Goal: Browse casually: Explore the website without a specific task or goal

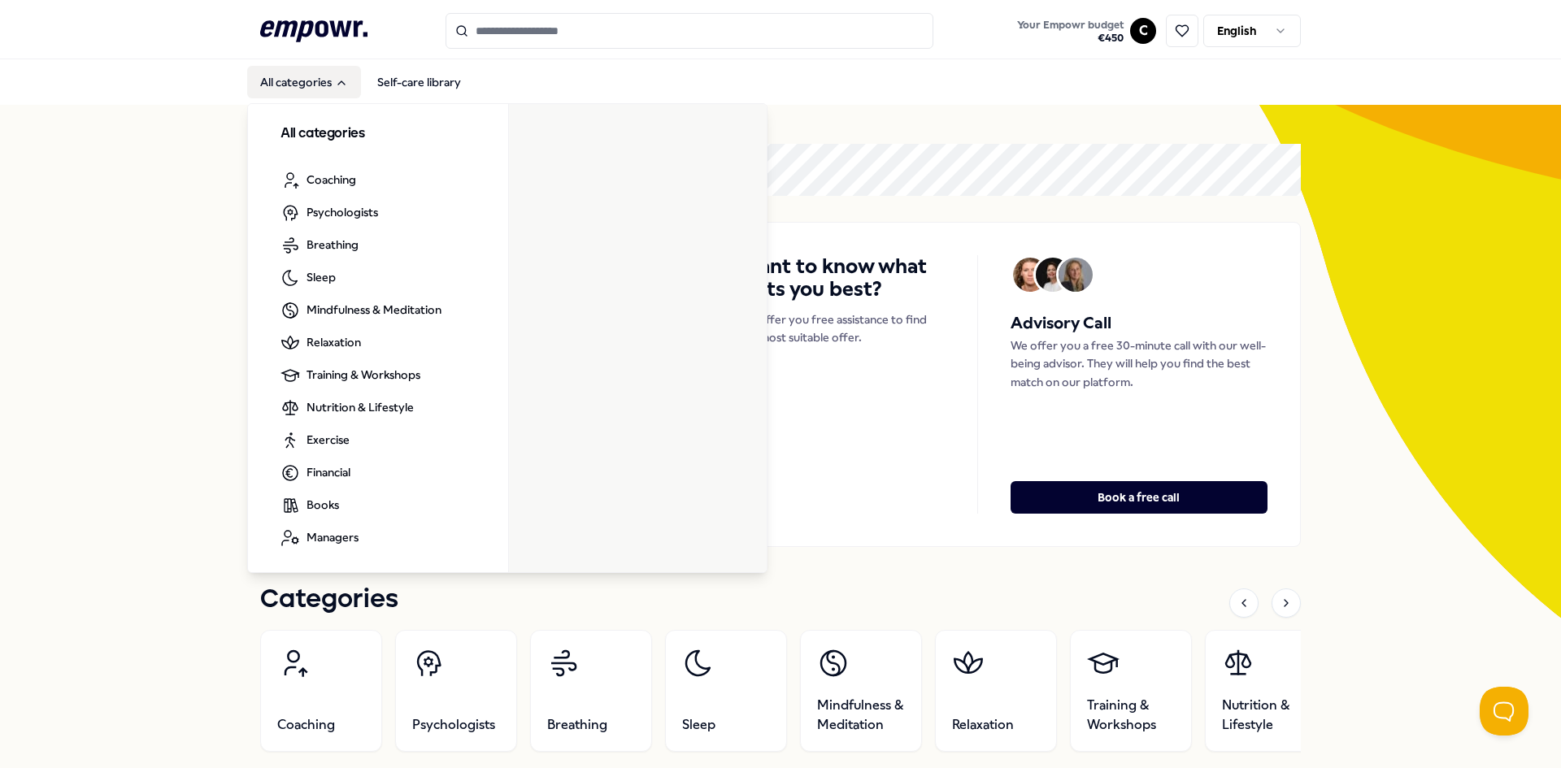
click at [319, 87] on button "All categories" at bounding box center [304, 82] width 114 height 33
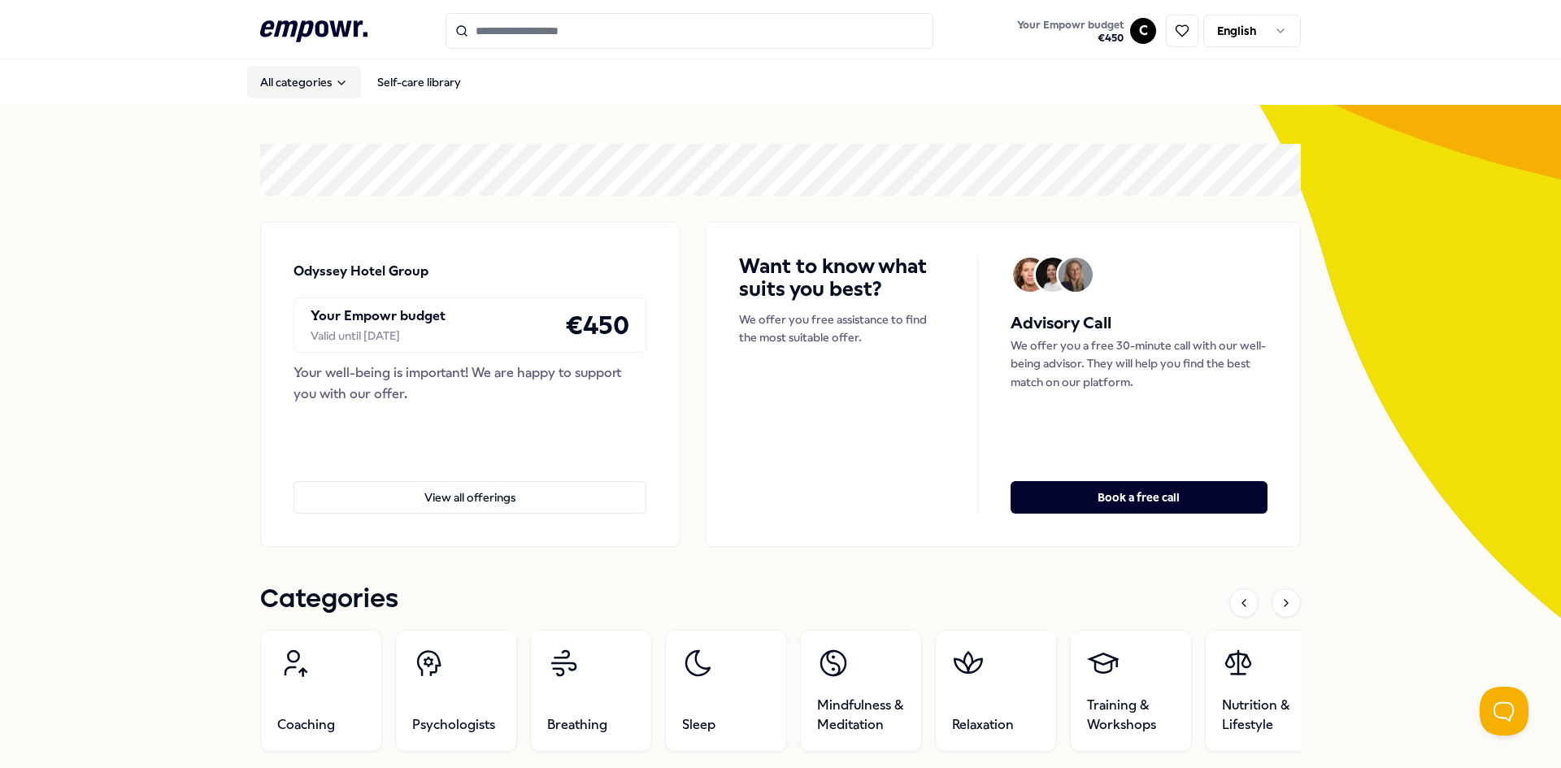
click at [321, 89] on button "All categories" at bounding box center [304, 82] width 114 height 33
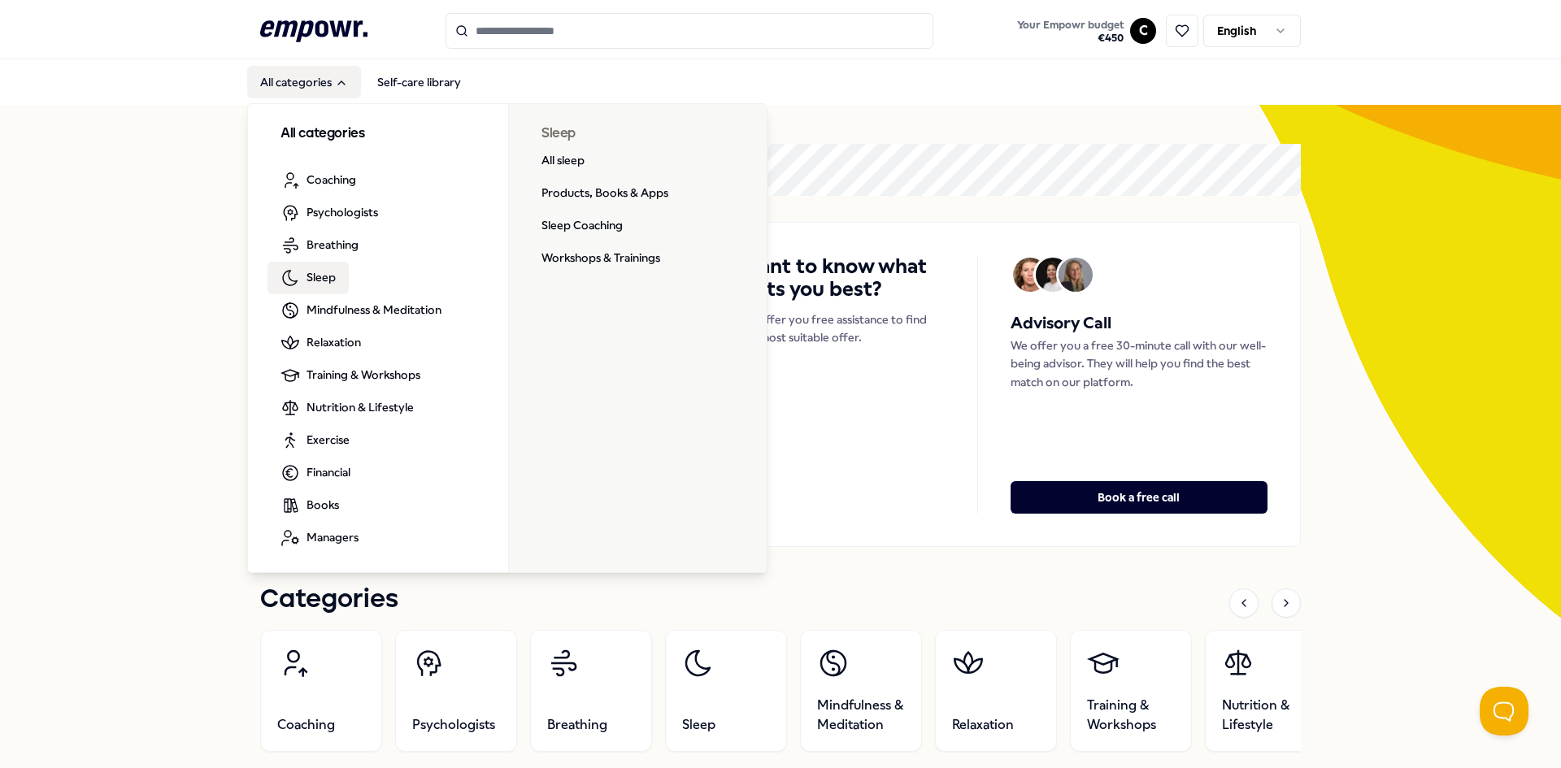
click at [337, 276] on link "Sleep" at bounding box center [308, 278] width 81 height 33
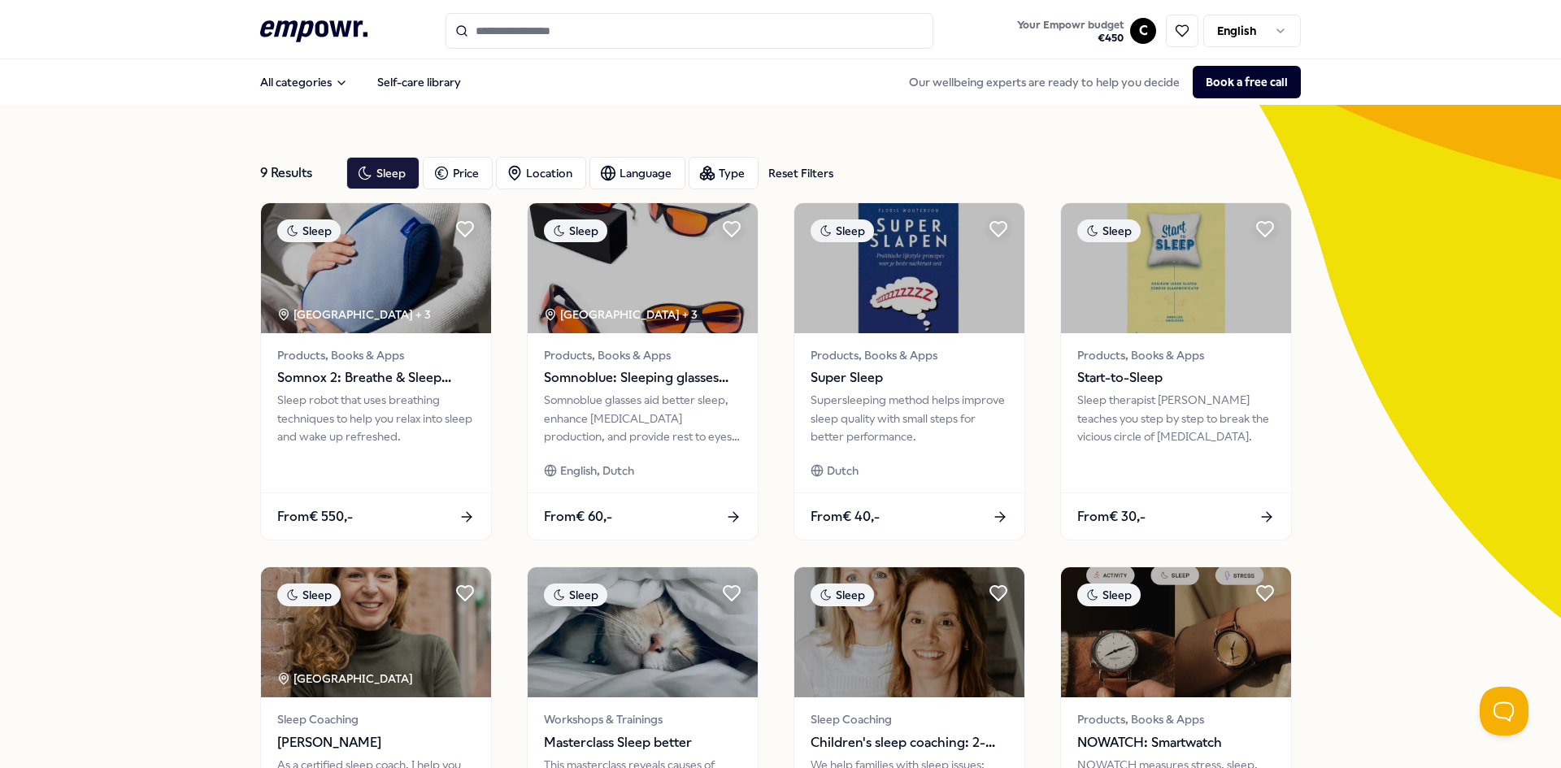
click at [594, 43] on input "Search for products, categories or subcategories" at bounding box center [690, 31] width 488 height 36
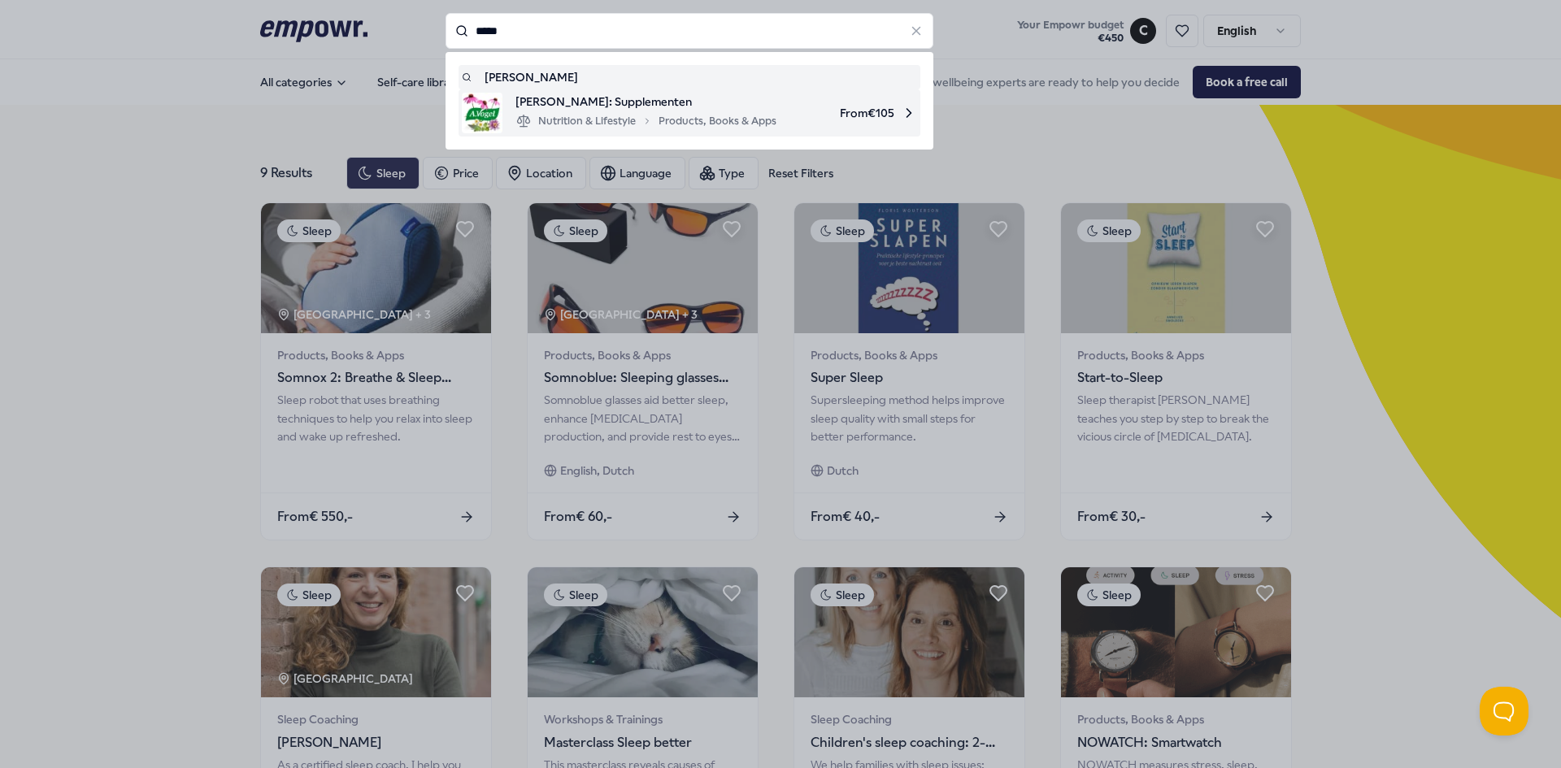
click at [580, 111] on div "Nutrition & Lifestyle Products, Books & Apps" at bounding box center [646, 121] width 261 height 20
type input "*****"
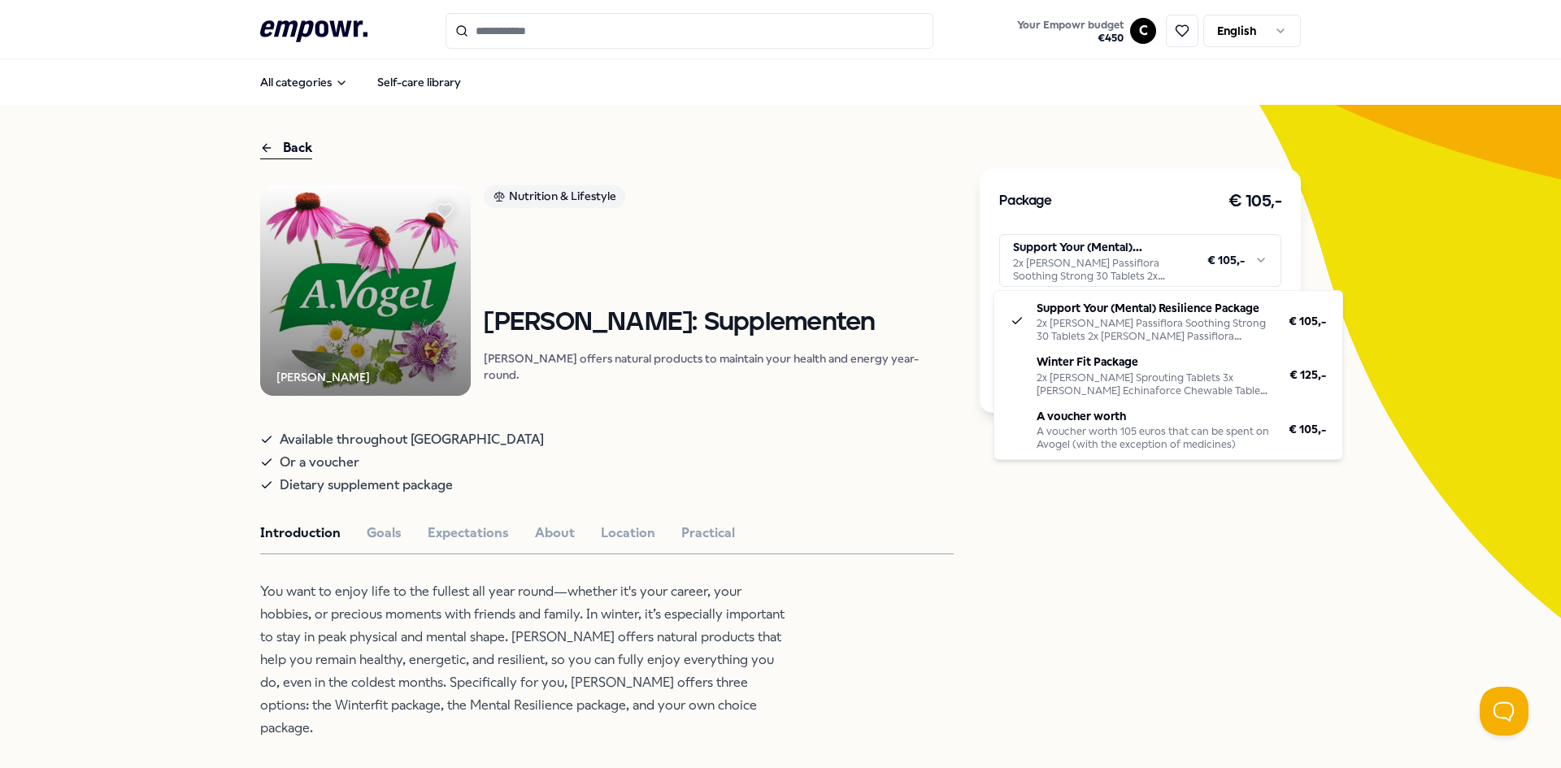
click at [1264, 266] on html ".empowr-logo_svg__cls-1{fill:#03032f} Your Empowr budget € 450 C English All ca…" at bounding box center [780, 384] width 1561 height 768
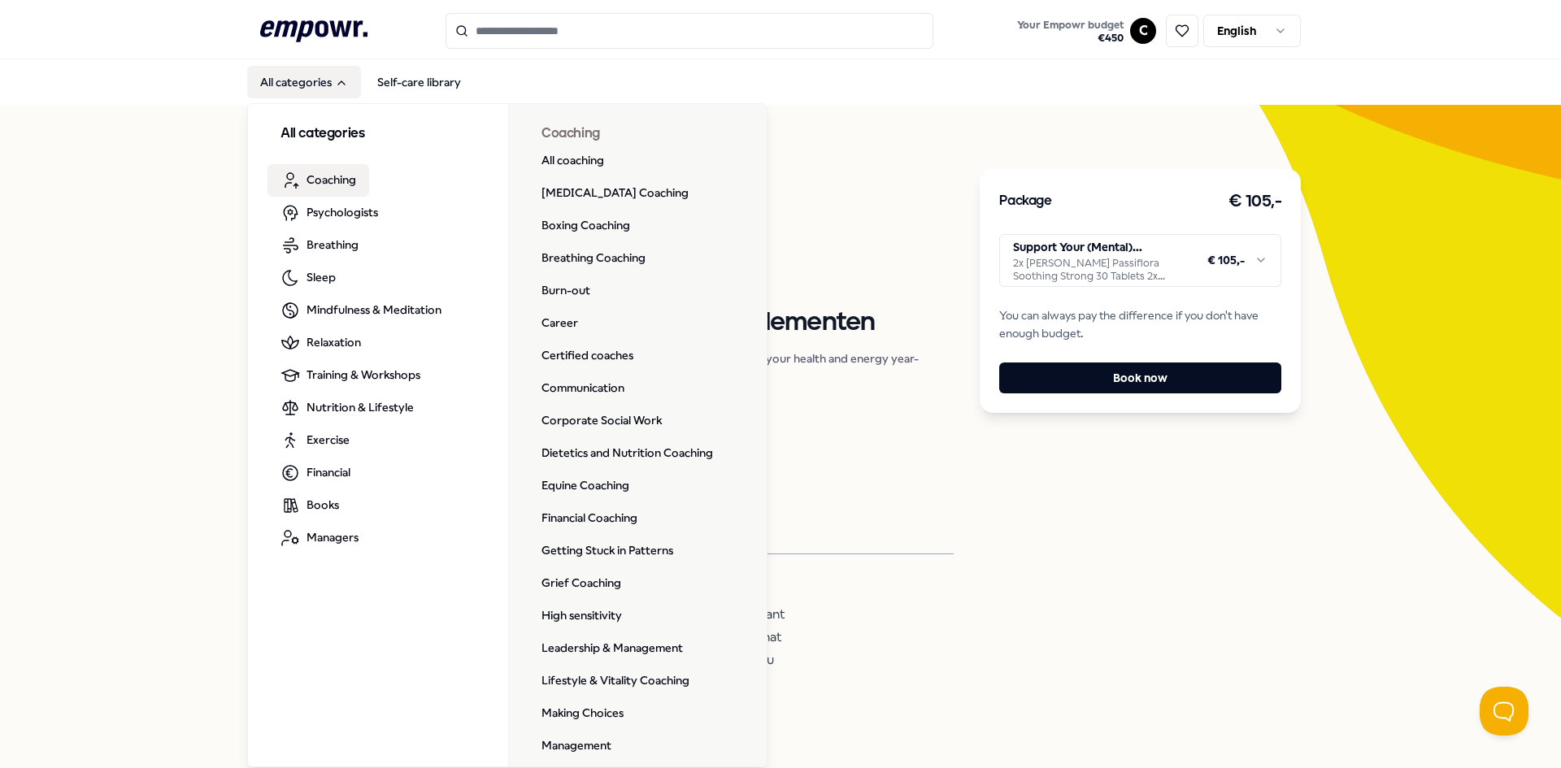
click at [322, 181] on span "Coaching" at bounding box center [332, 180] width 50 height 18
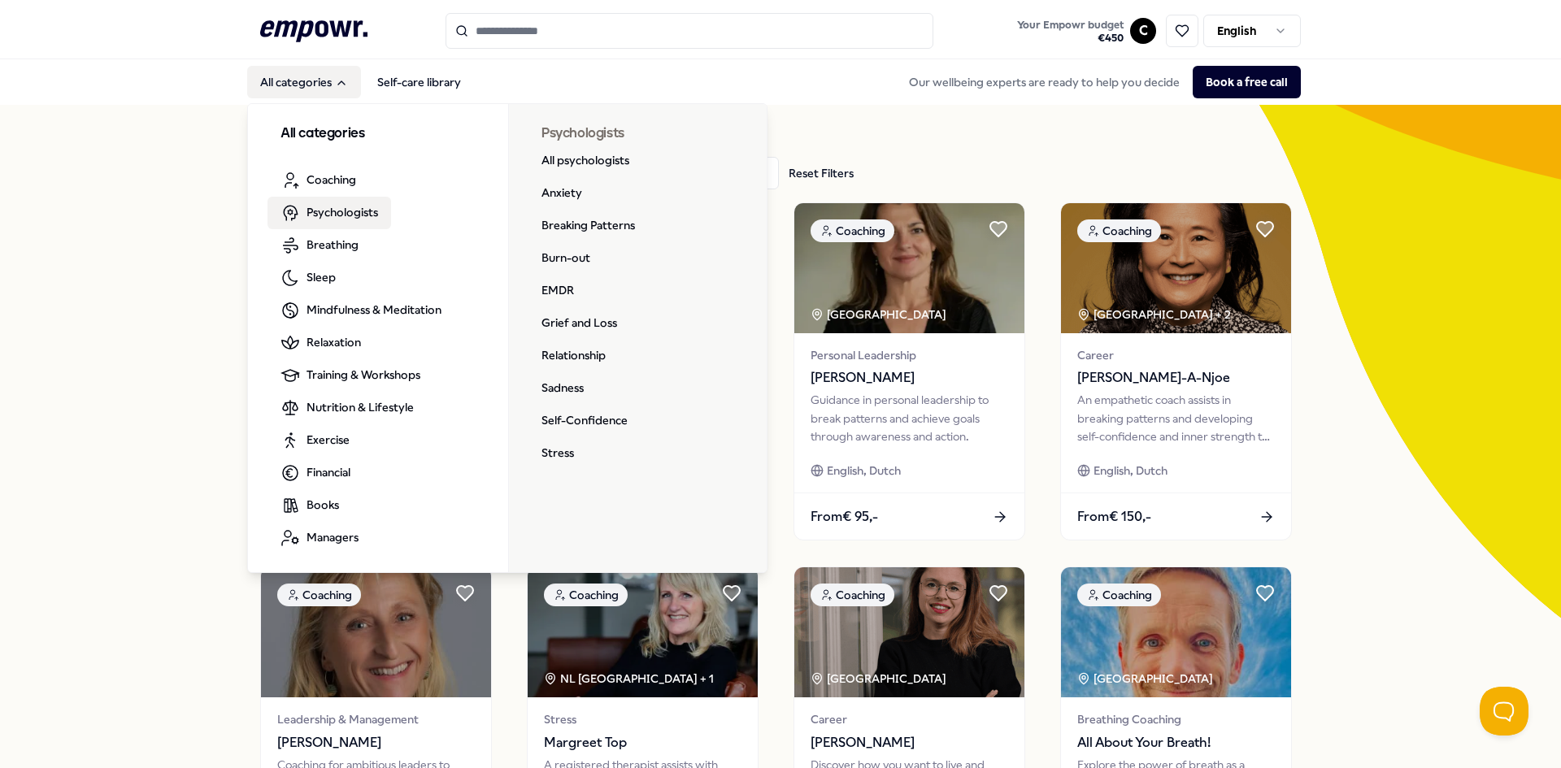
click at [334, 207] on span "Psychologists" at bounding box center [343, 212] width 72 height 18
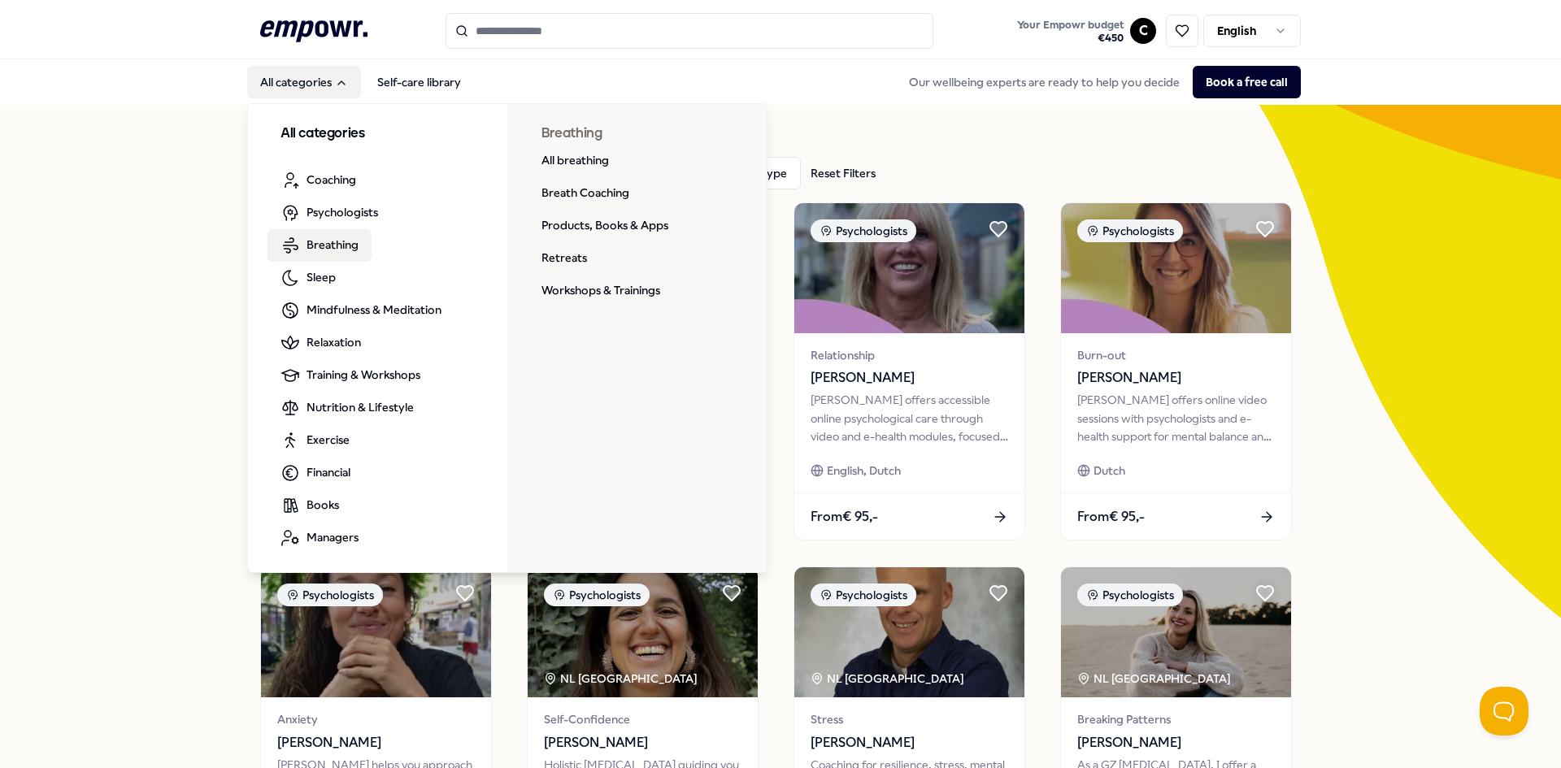
click at [307, 242] on span "Breathing" at bounding box center [333, 245] width 52 height 18
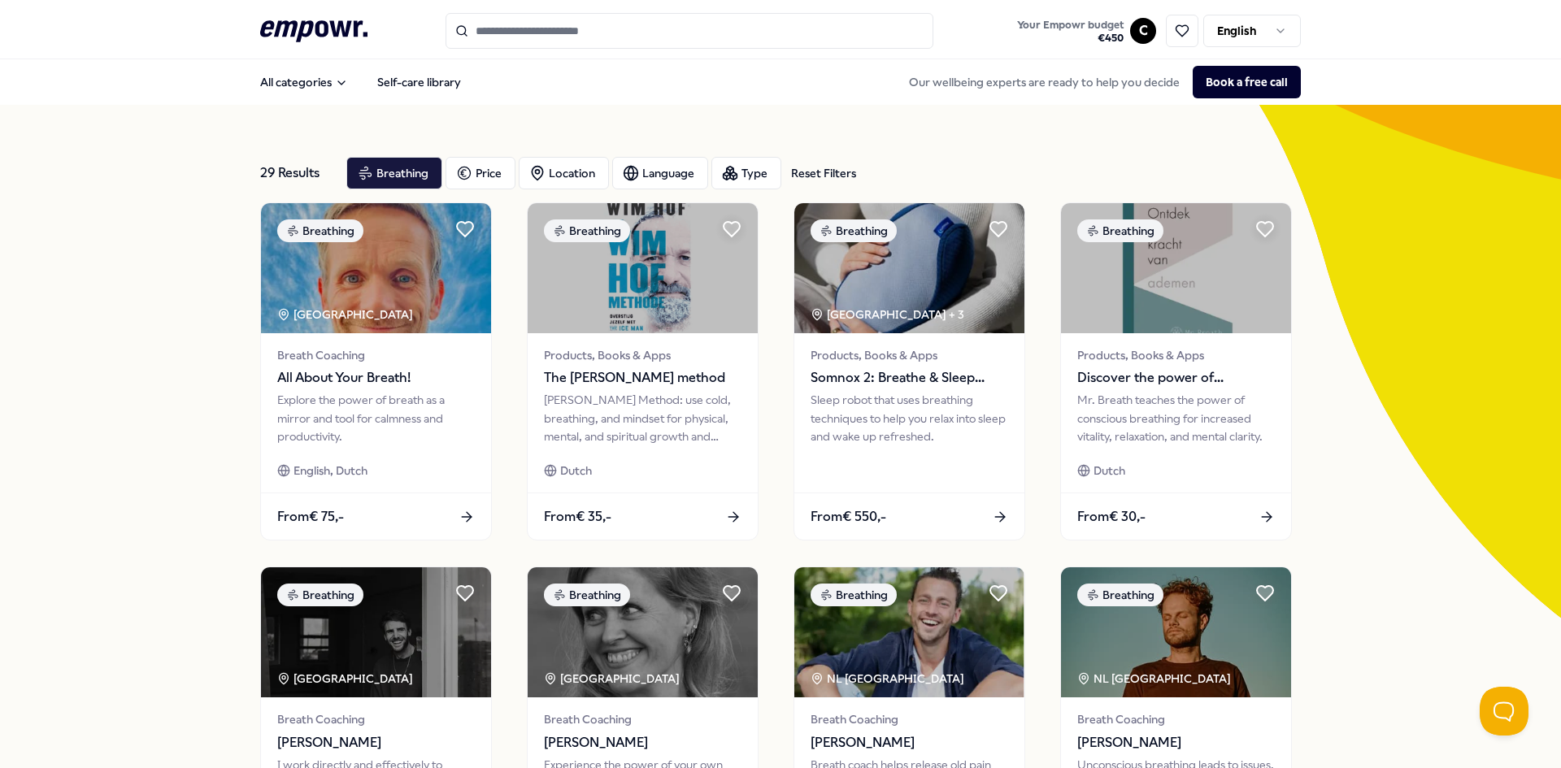
click at [716, 34] on input "Search for products, categories or subcategories" at bounding box center [690, 31] width 488 height 36
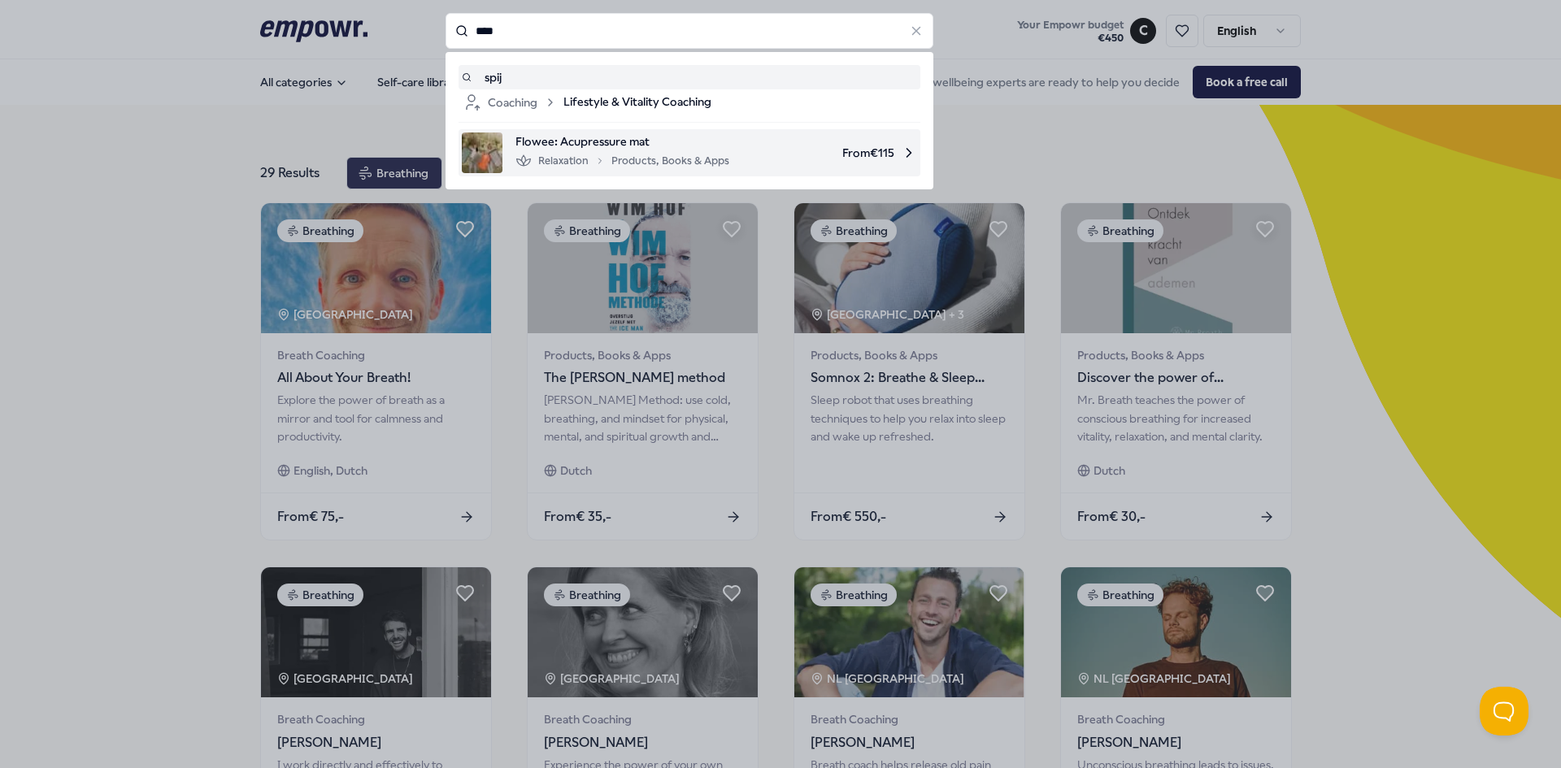
click at [639, 158] on div "Relaxation Products, Books & Apps" at bounding box center [623, 161] width 214 height 20
type input "****"
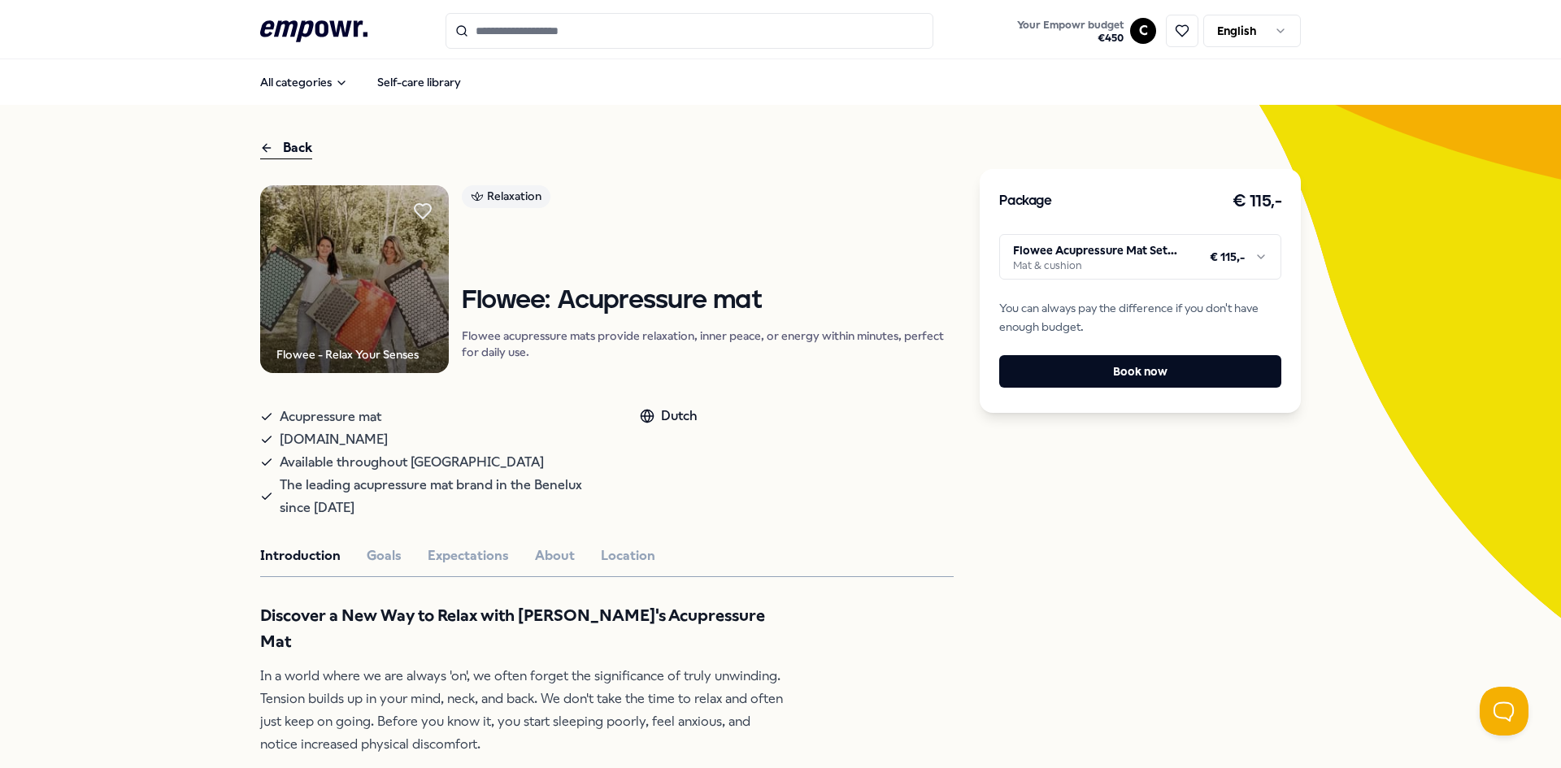
click at [389, 324] on img at bounding box center [354, 279] width 189 height 189
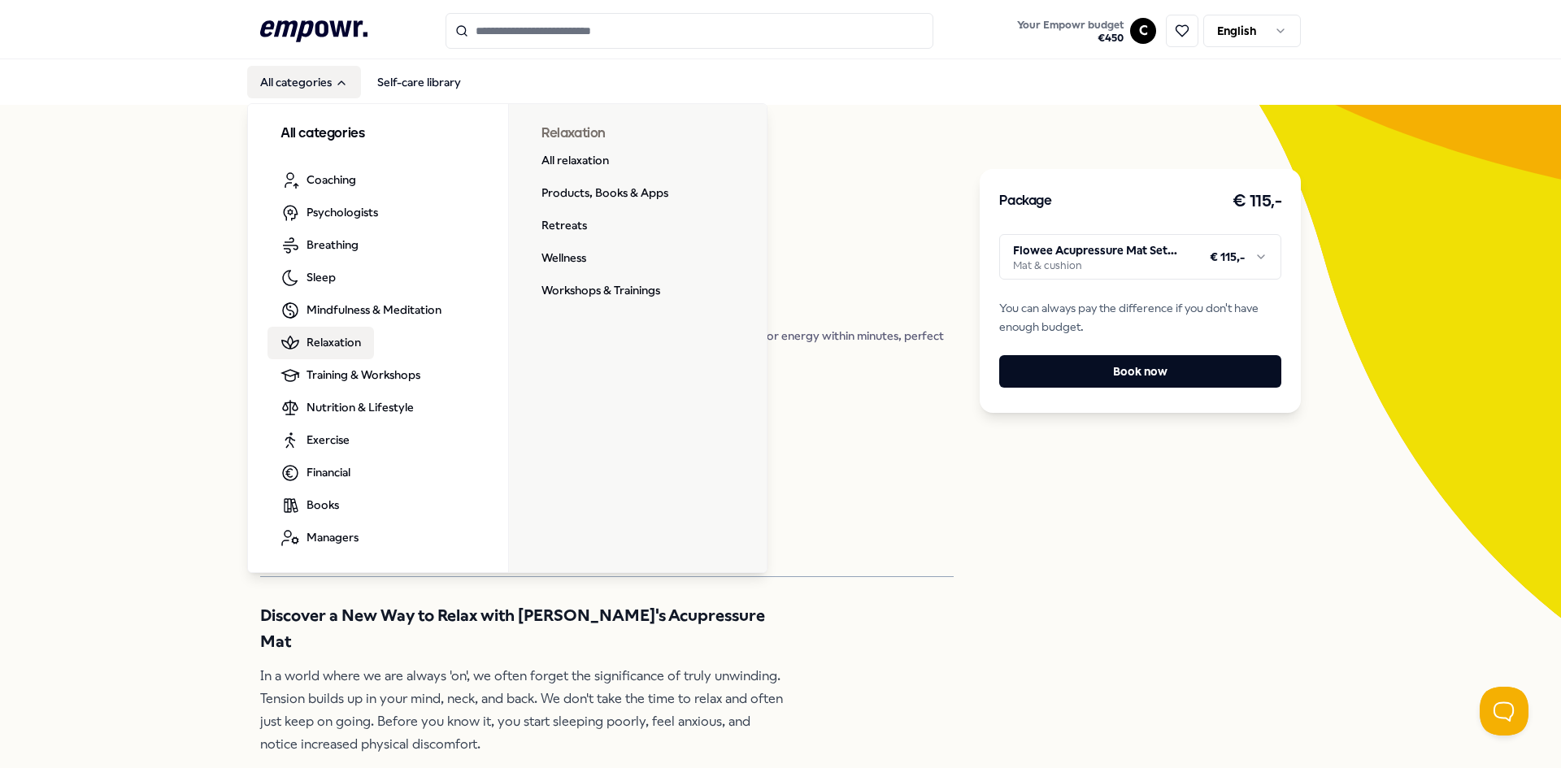
click at [337, 341] on span "Relaxation" at bounding box center [334, 342] width 54 height 18
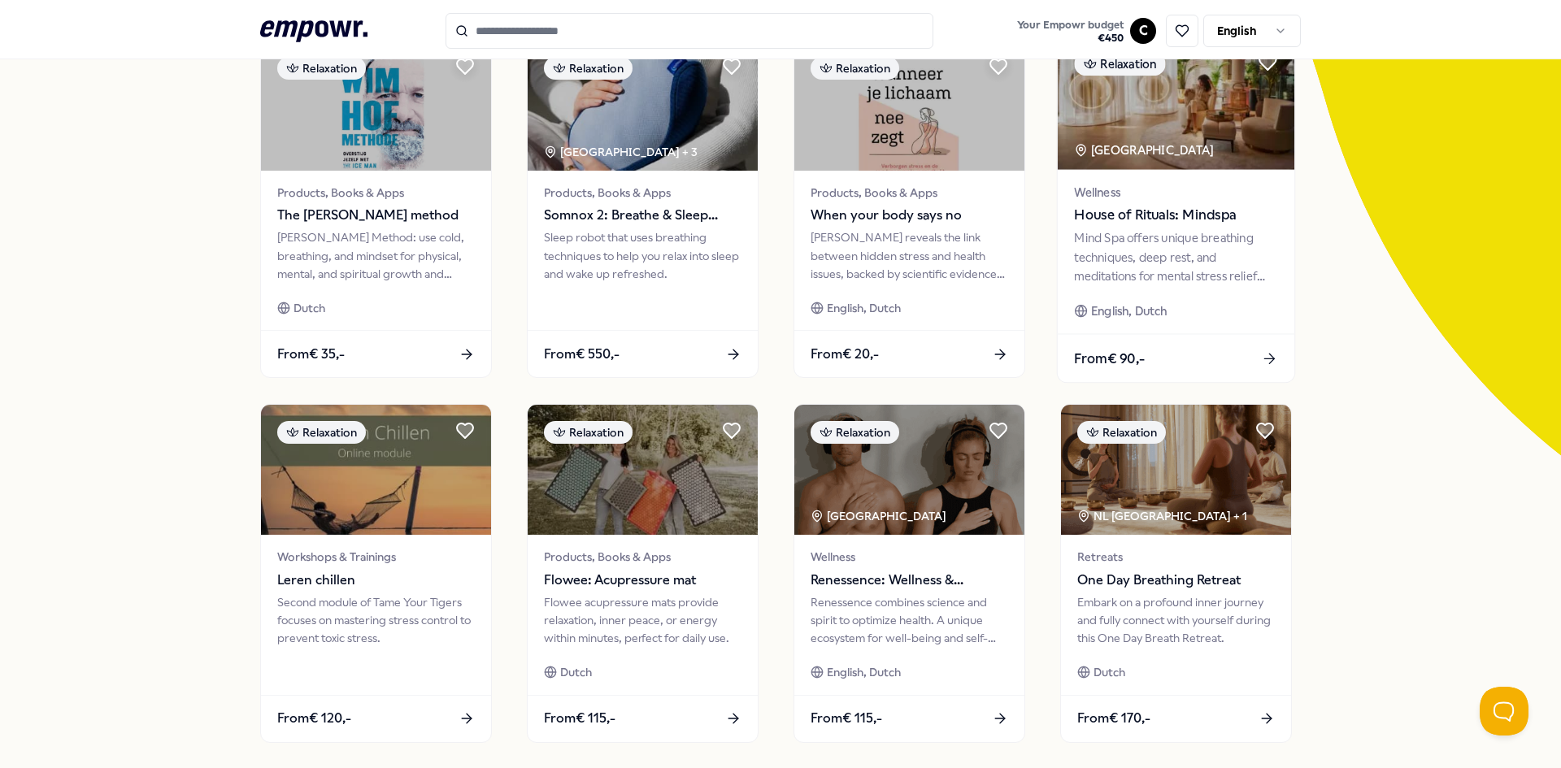
scroll to position [81, 0]
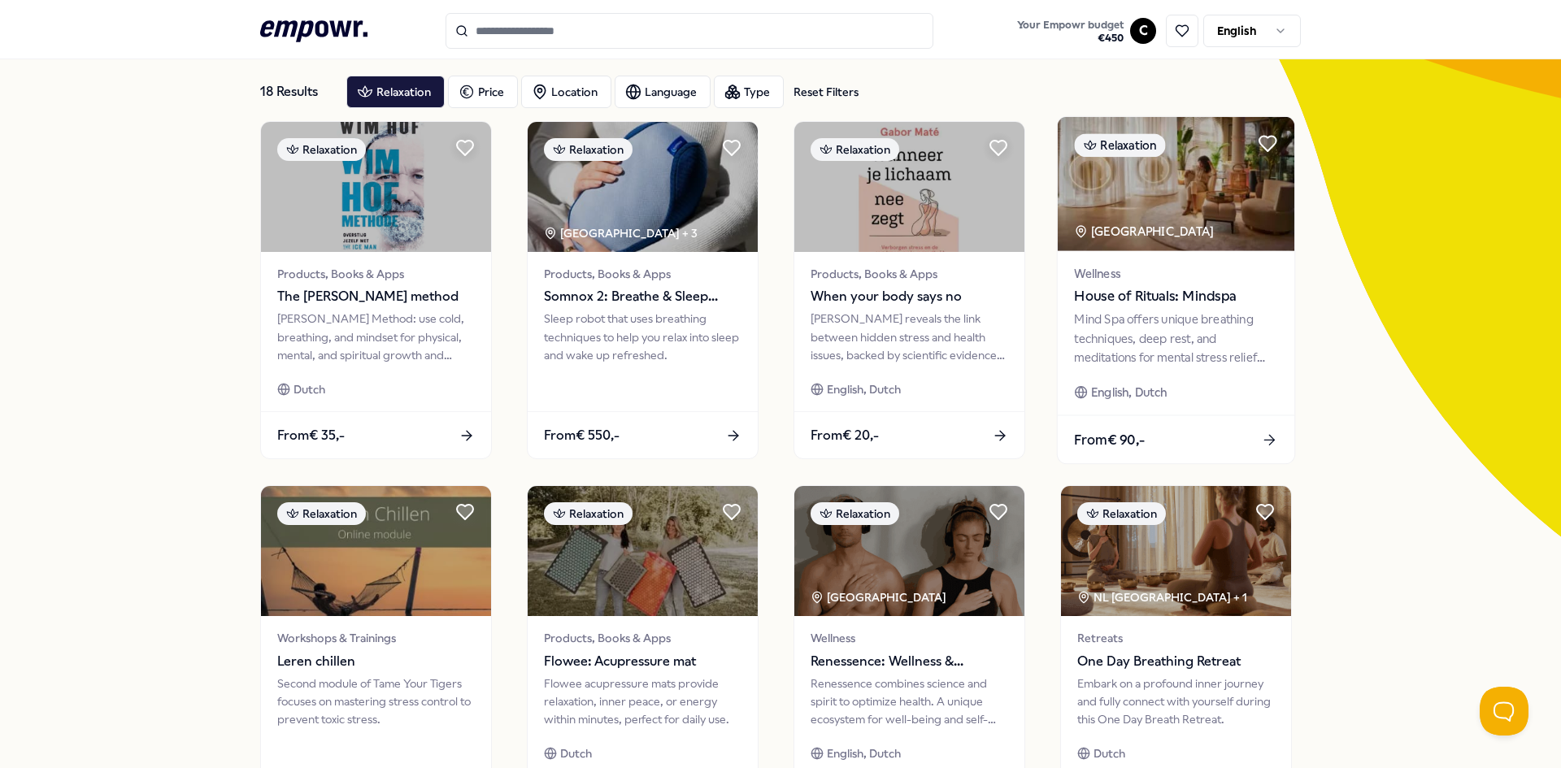
click at [1207, 281] on span "Wellness" at bounding box center [1175, 273] width 203 height 19
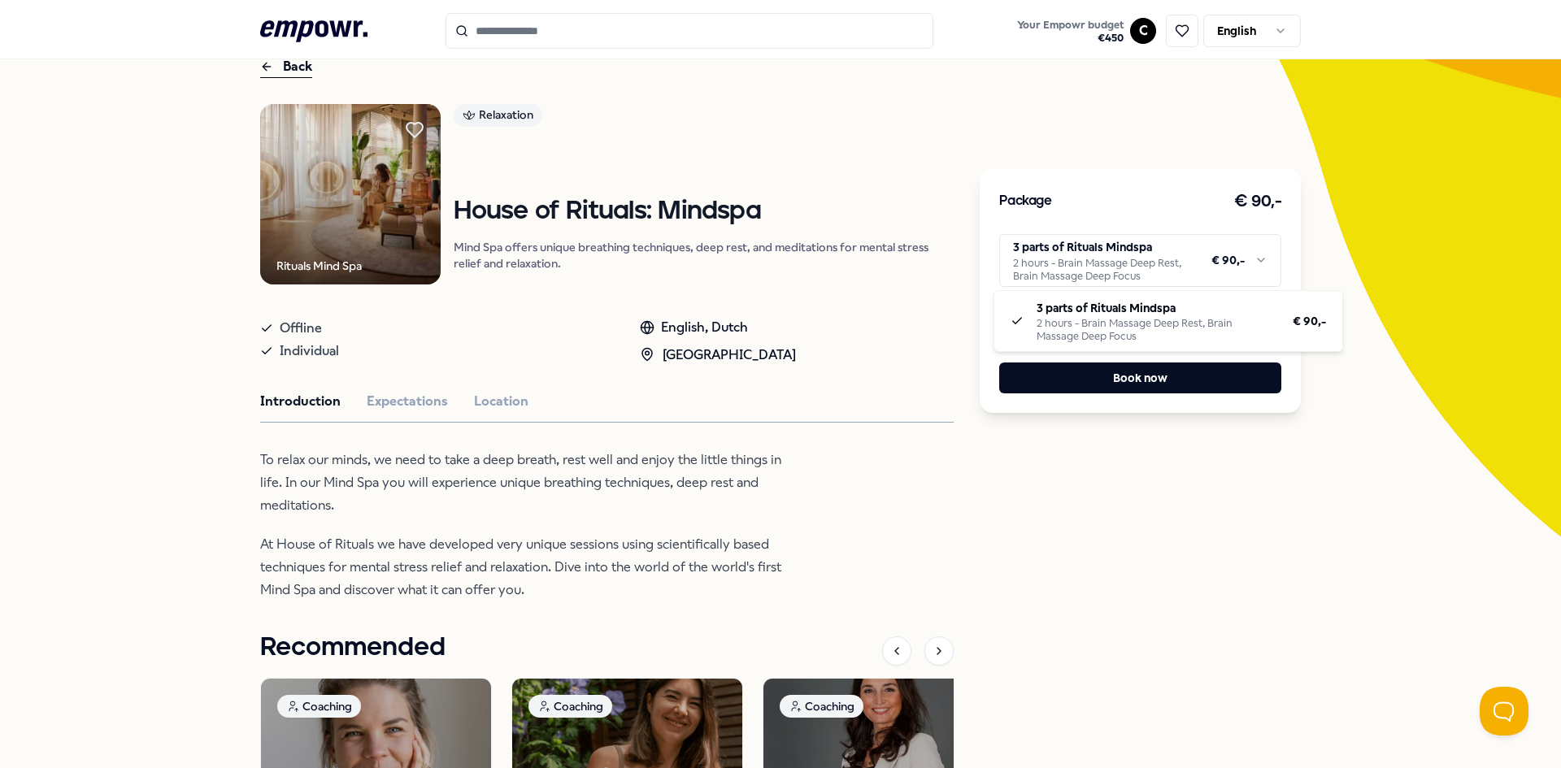
click at [1263, 267] on html ".empowr-logo_svg__cls-1{fill:#03032f} Your Empowr budget € 450 C English All ca…" at bounding box center [780, 384] width 1561 height 768
click at [1125, 482] on html ".empowr-logo_svg__cls-1{fill:#03032f} Your Empowr budget € 450 C English All ca…" at bounding box center [780, 384] width 1561 height 768
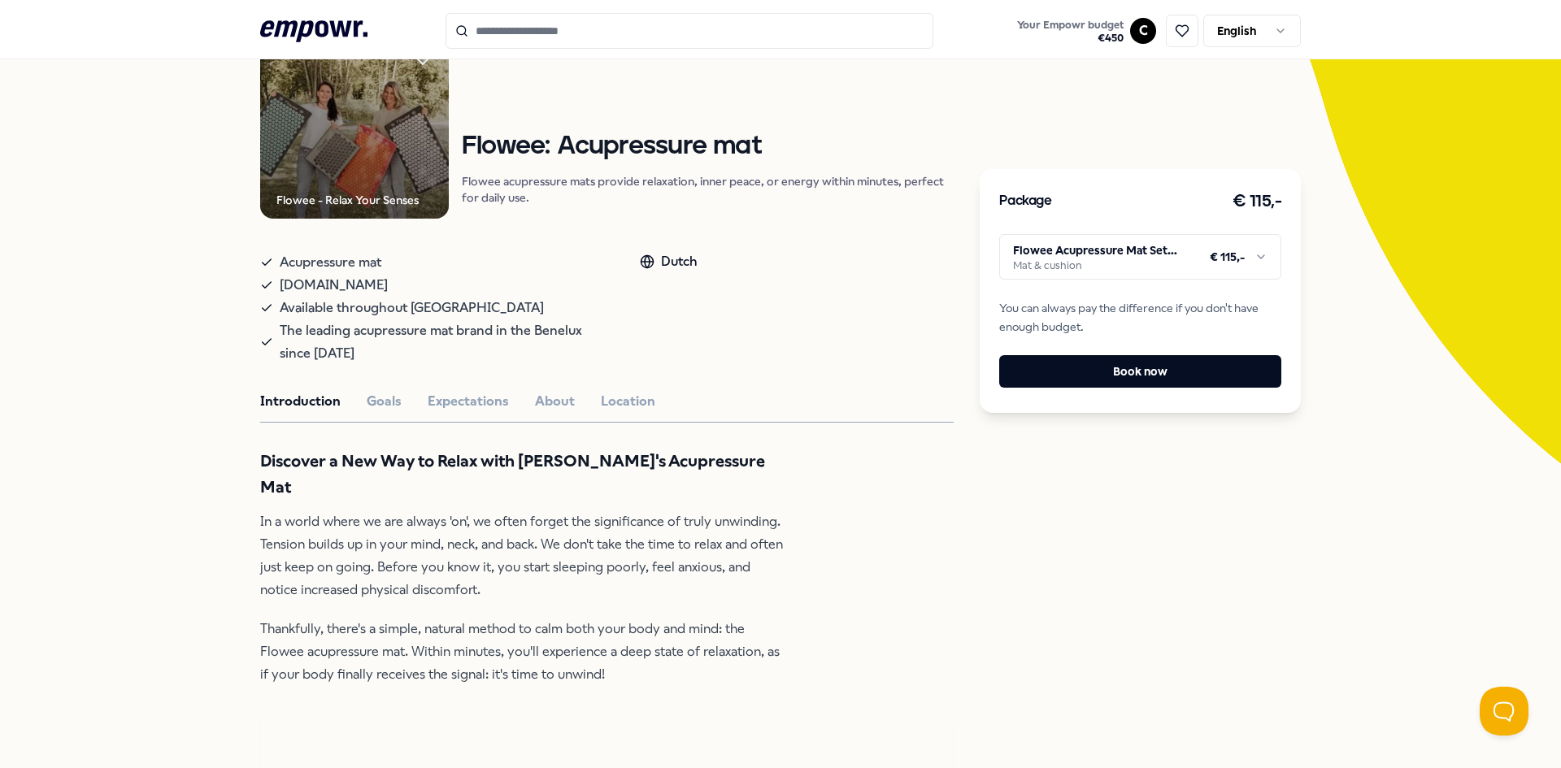
scroll to position [244, 0]
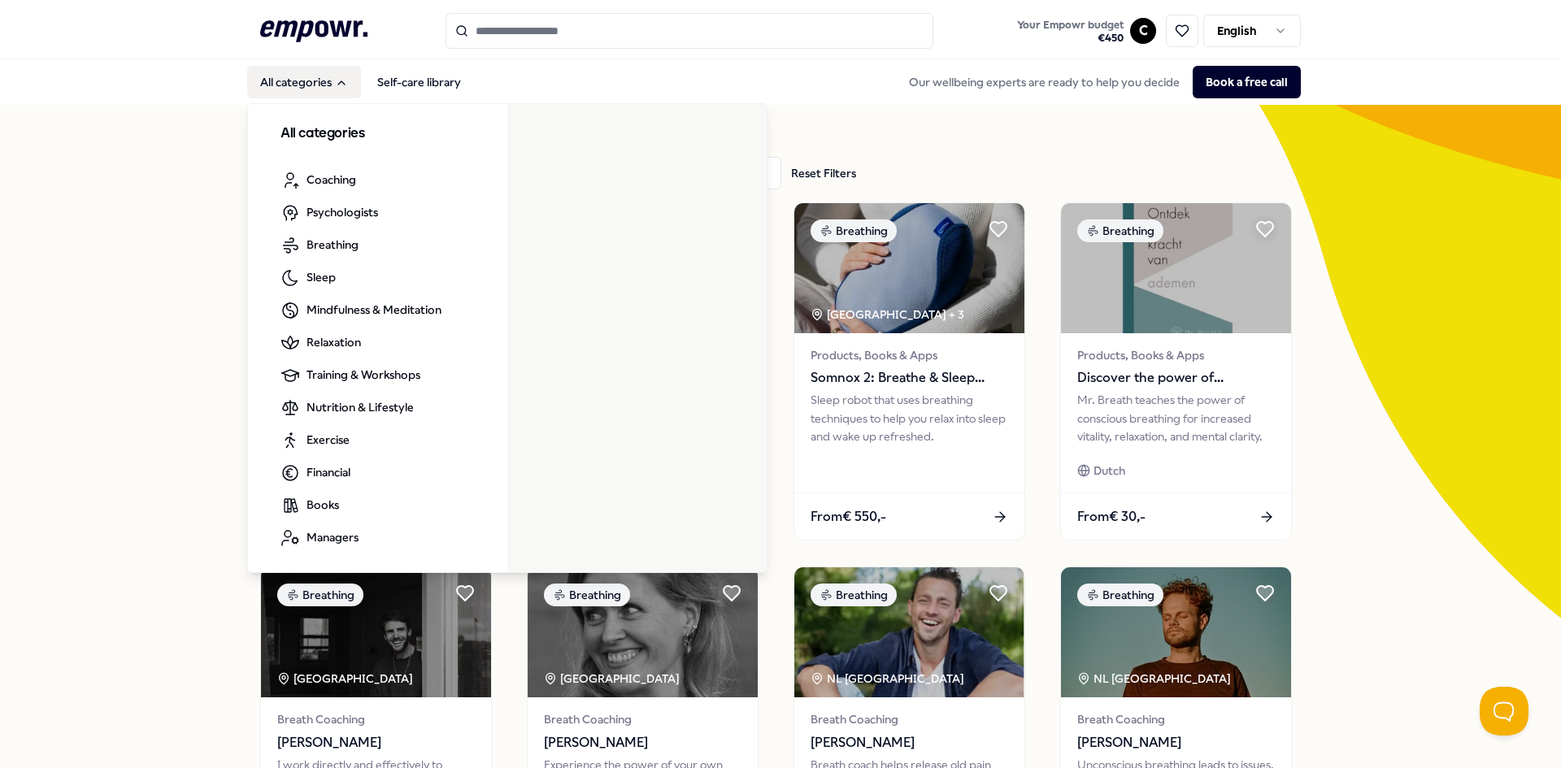
click at [285, 88] on button "All categories" at bounding box center [304, 82] width 114 height 33
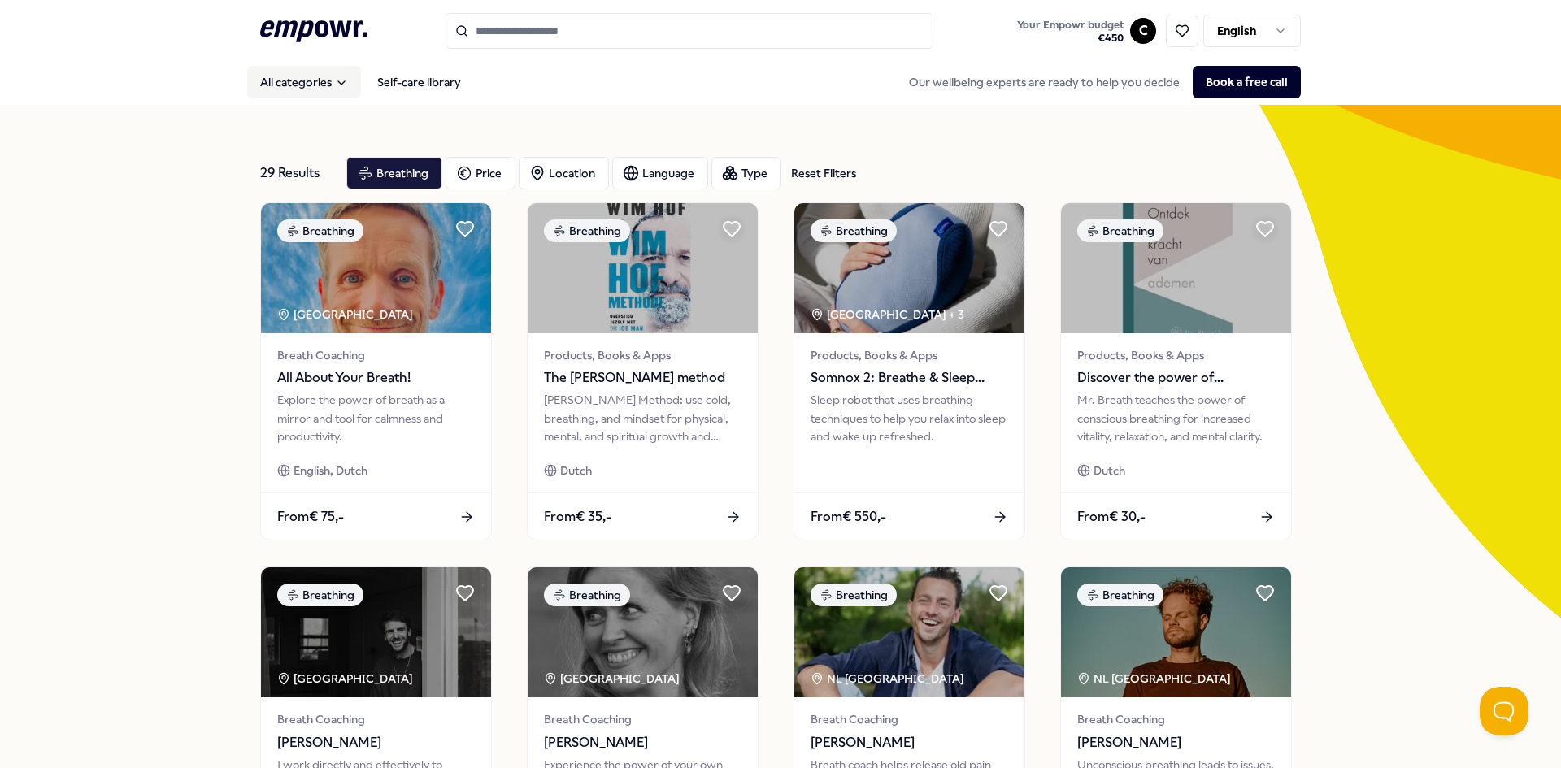
click at [285, 88] on button "All categories" at bounding box center [304, 82] width 114 height 33
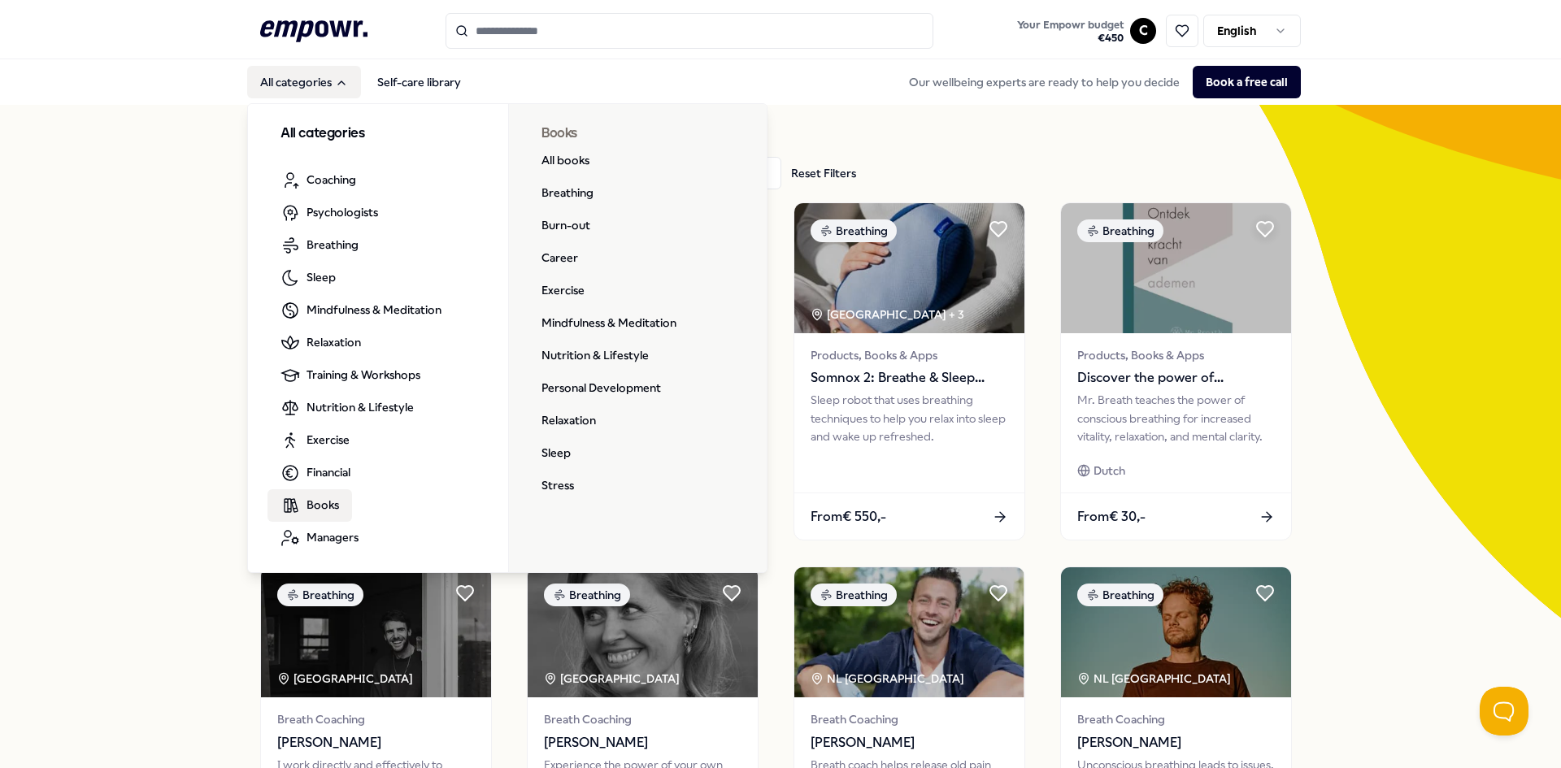
click at [334, 509] on link "Books" at bounding box center [310, 506] width 85 height 33
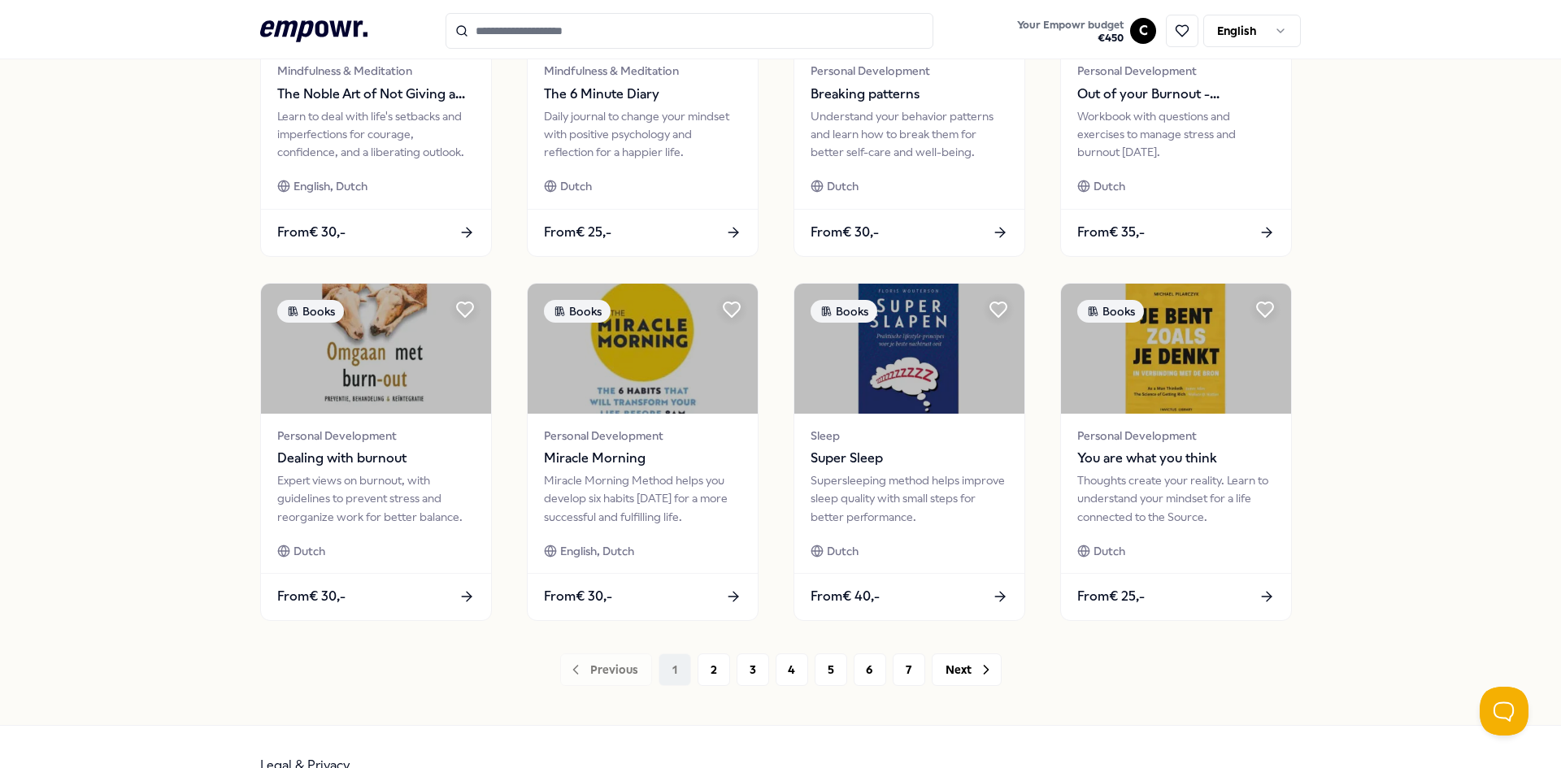
scroll to position [651, 0]
click at [714, 672] on button "2" at bounding box center [714, 668] width 33 height 33
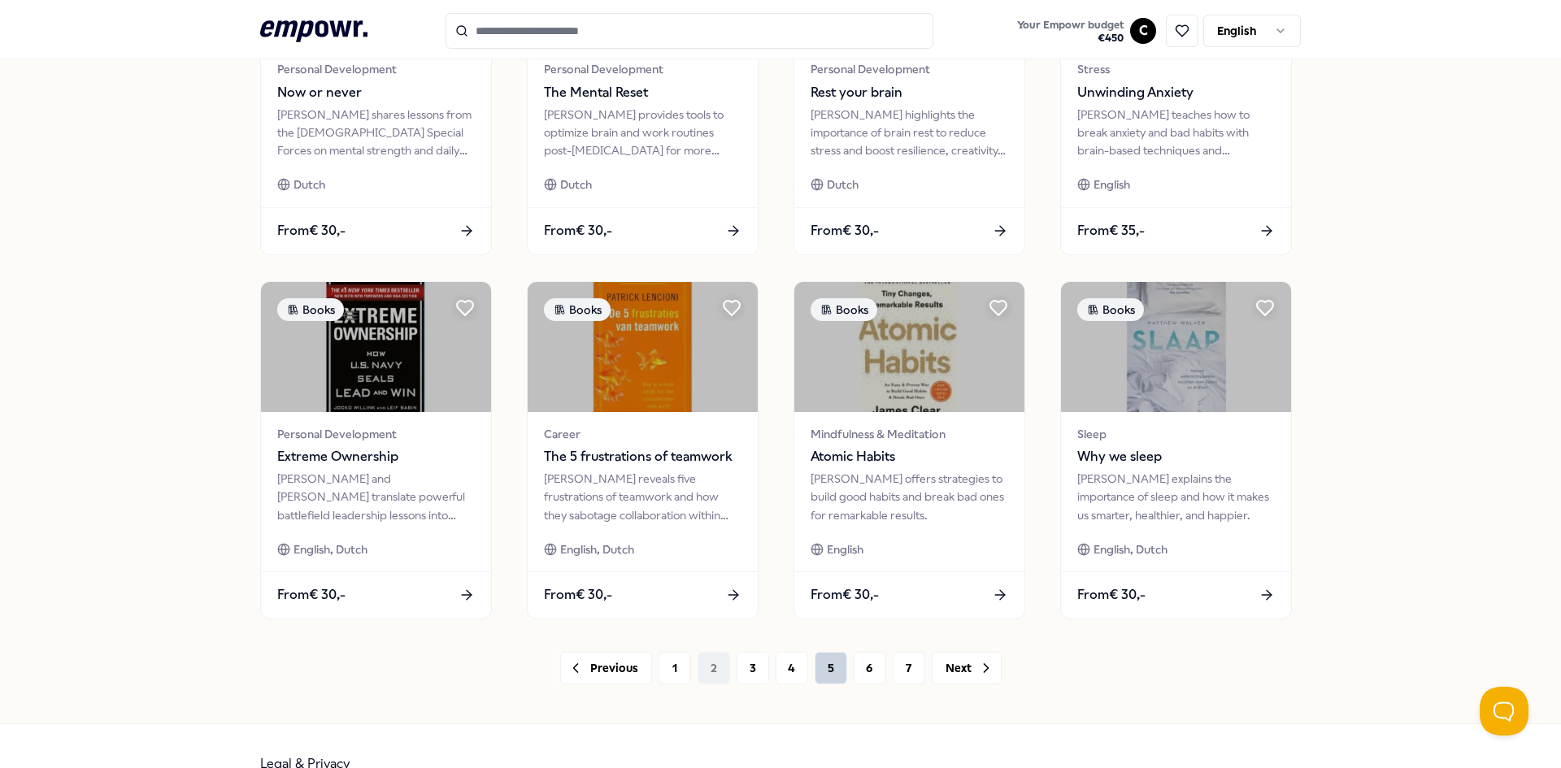
click at [824, 681] on button "5" at bounding box center [831, 668] width 33 height 33
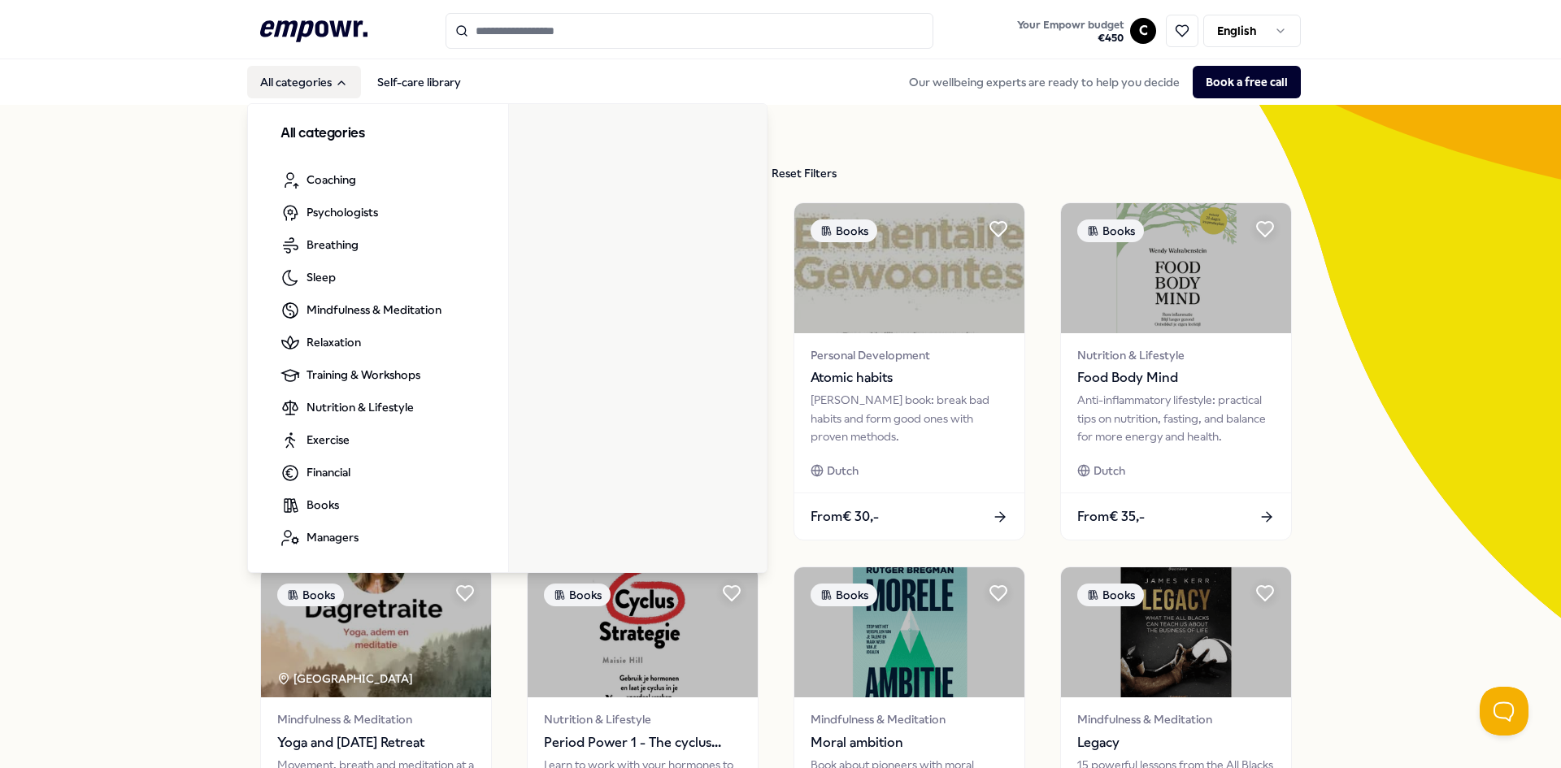
click at [298, 80] on button "All categories" at bounding box center [304, 82] width 114 height 33
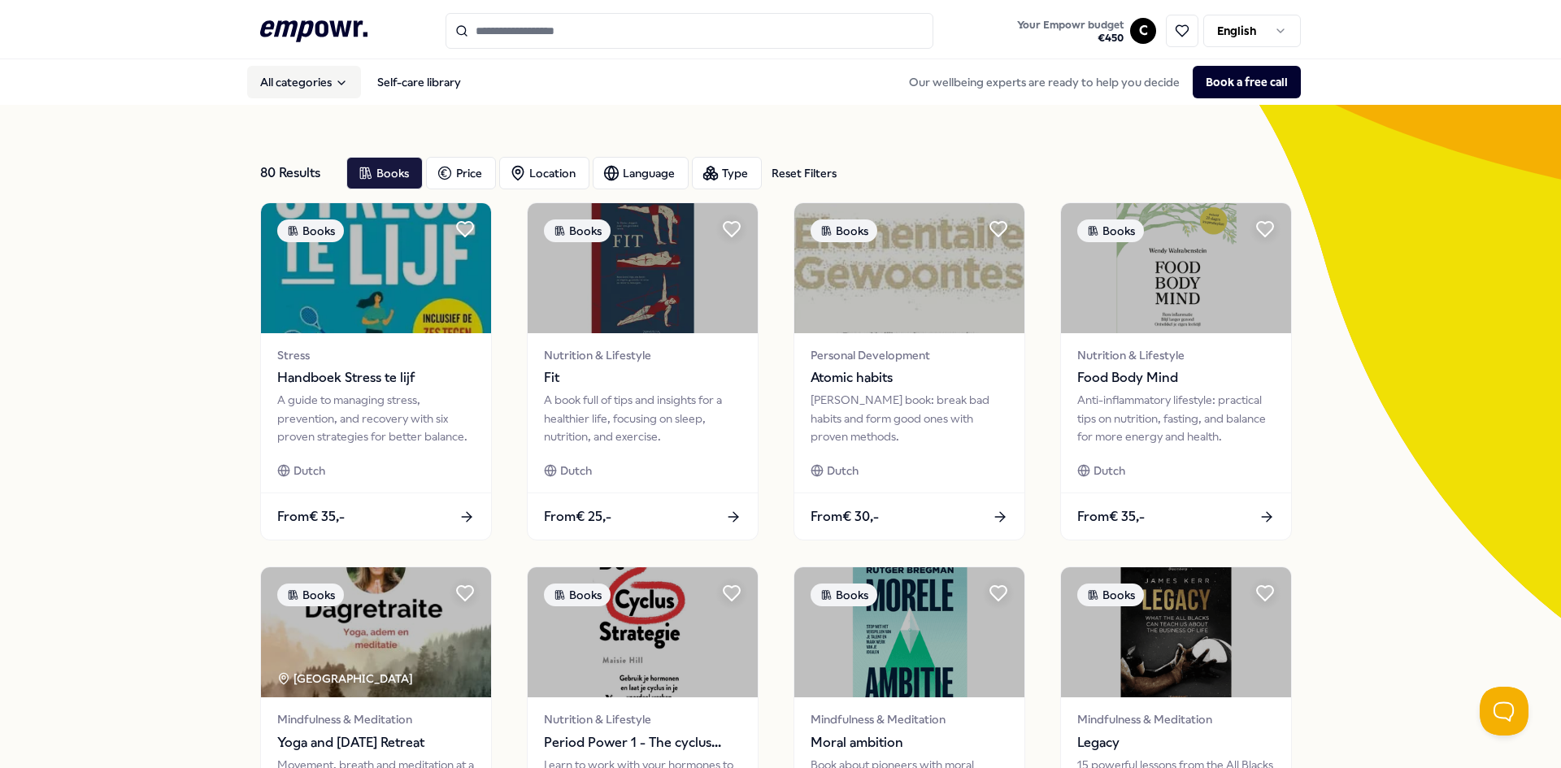
click at [298, 80] on button "All categories" at bounding box center [304, 82] width 114 height 33
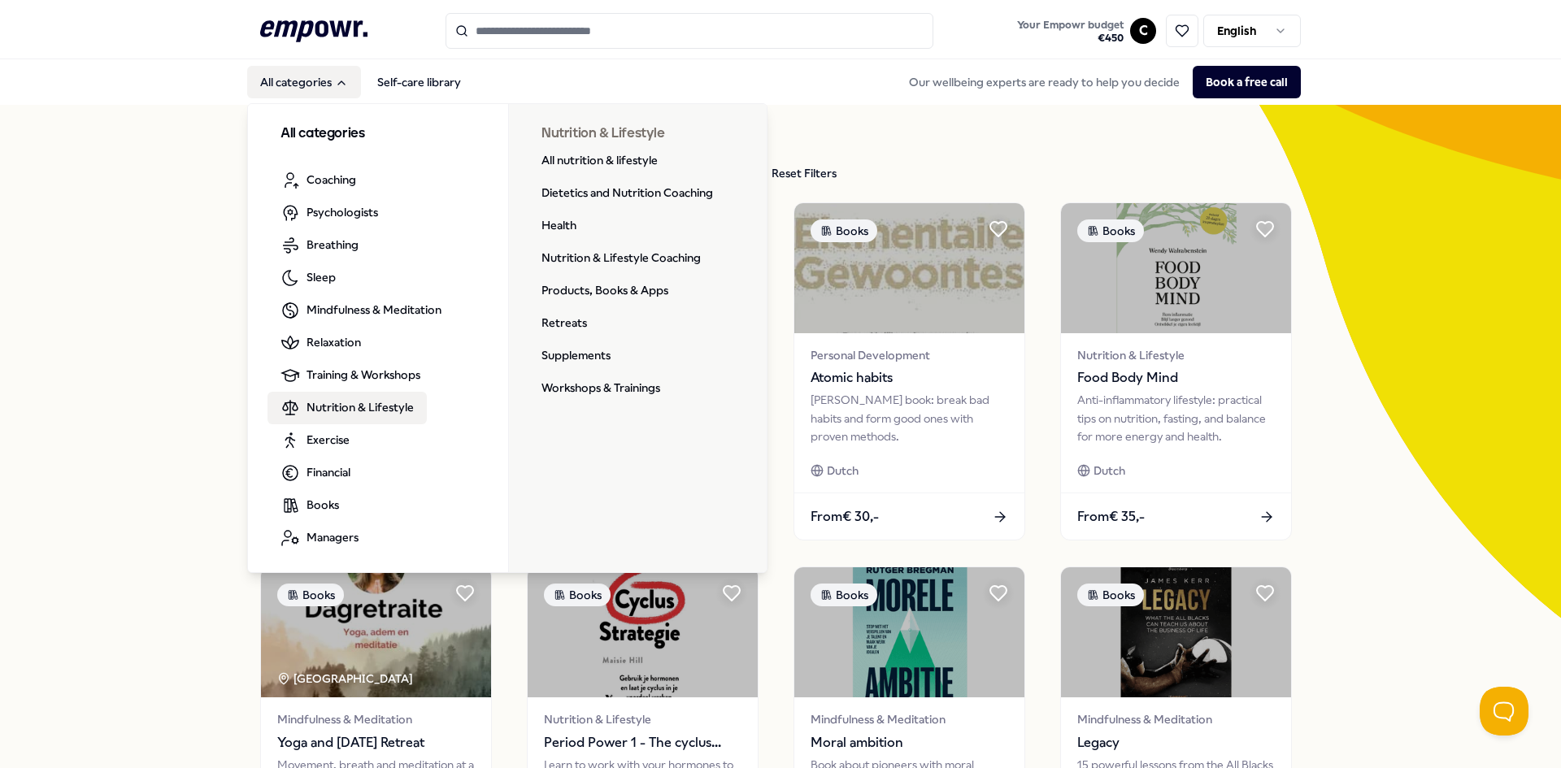
click at [337, 402] on span "Nutrition & Lifestyle" at bounding box center [360, 407] width 107 height 18
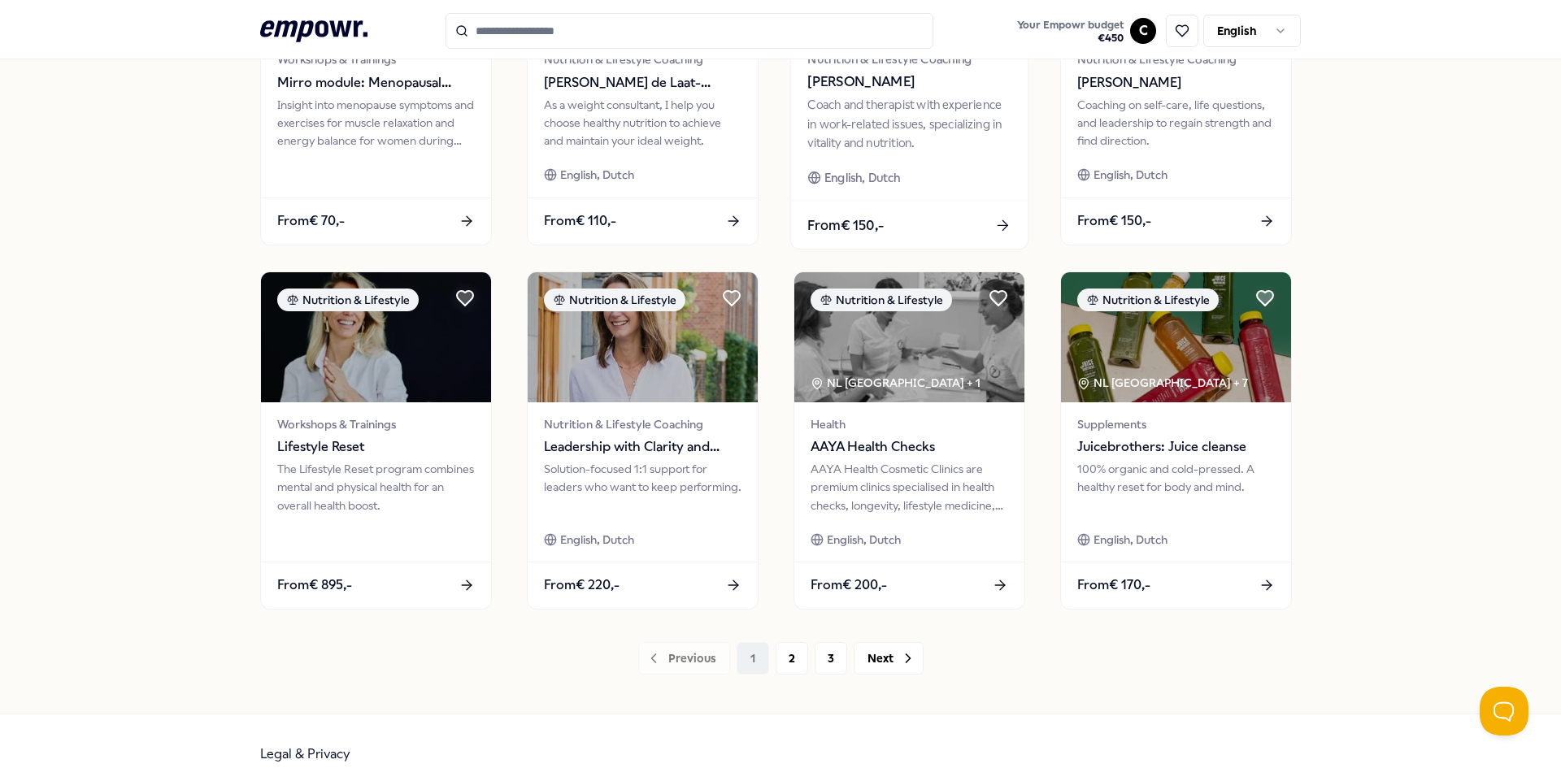
scroll to position [686, 0]
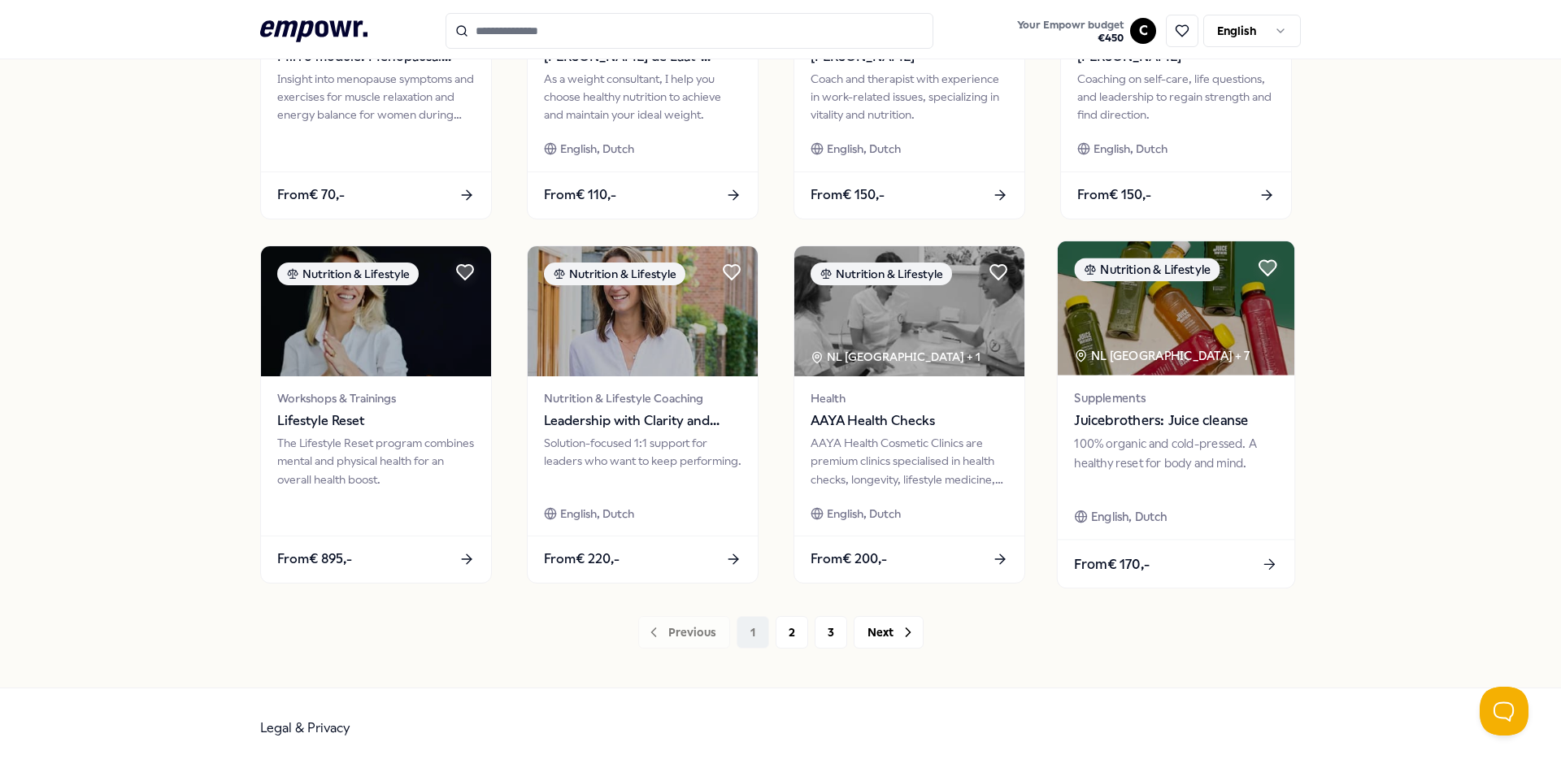
click at [1148, 427] on span "Juicebrothers: Juice cleanse" at bounding box center [1175, 421] width 203 height 21
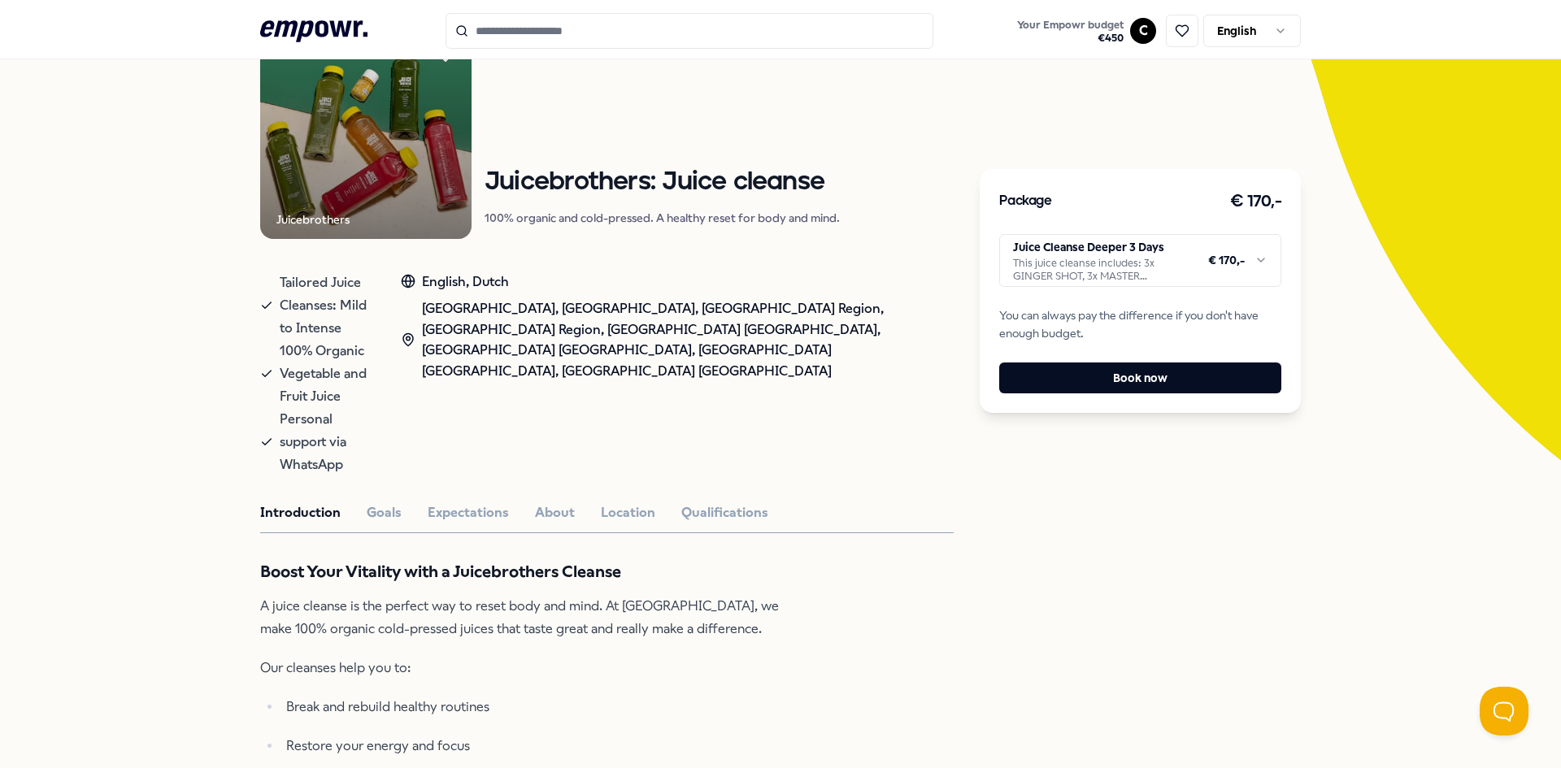
scroll to position [186, 0]
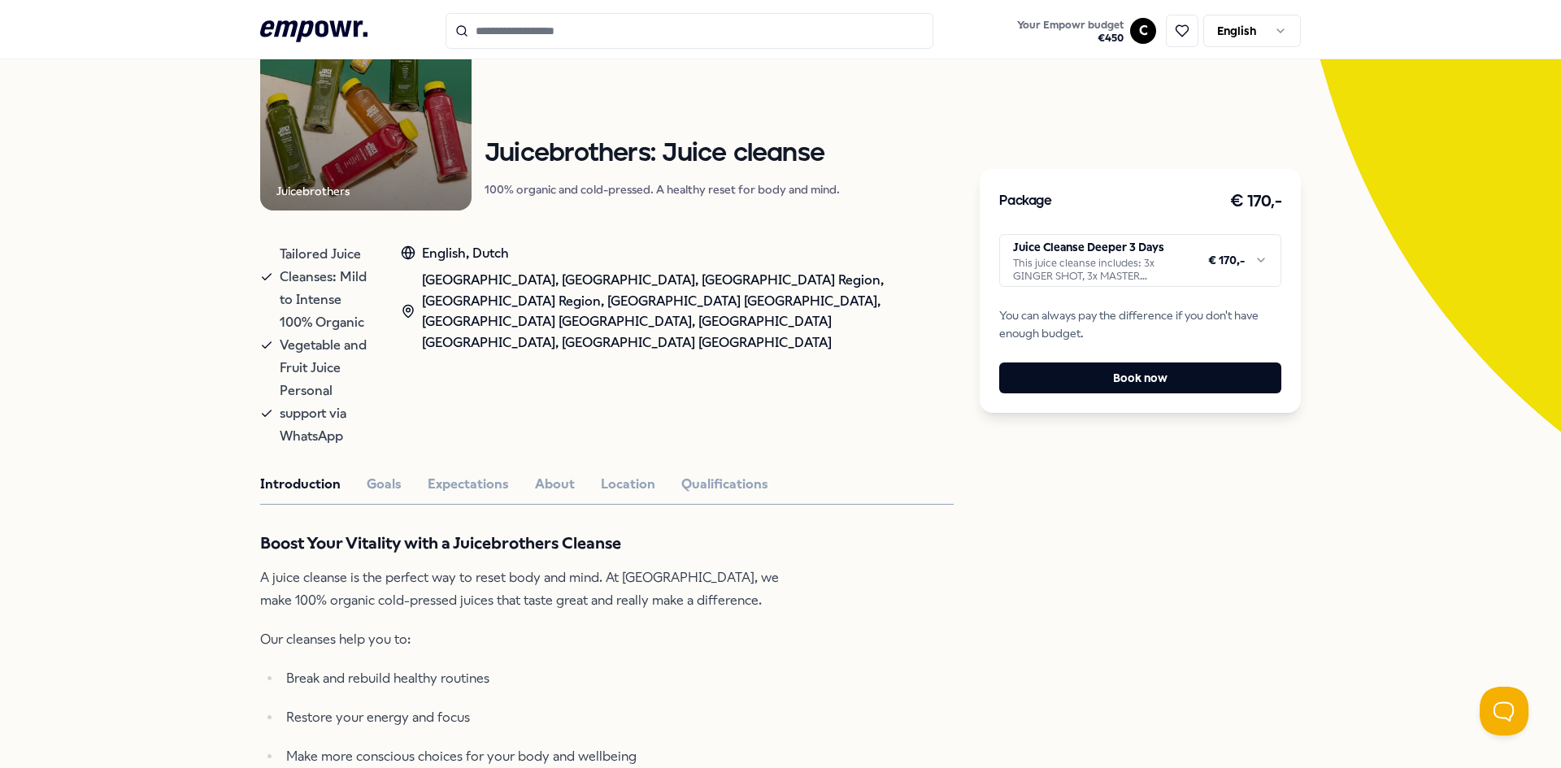
click at [1245, 266] on html ".empowr-logo_svg__cls-1{fill:#03032f} Your Empowr budget € 450 C English All ca…" at bounding box center [780, 384] width 1561 height 768
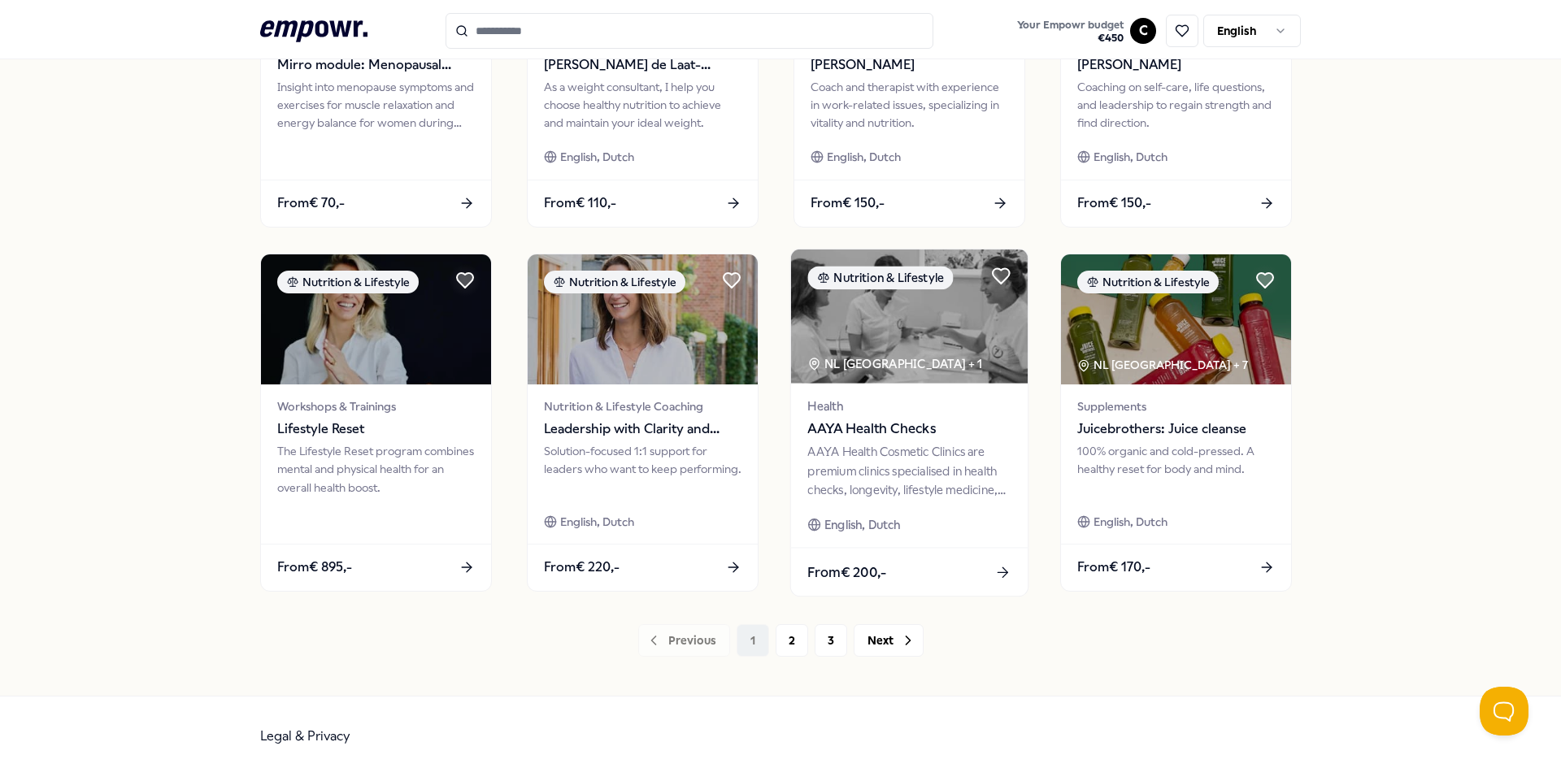
scroll to position [686, 0]
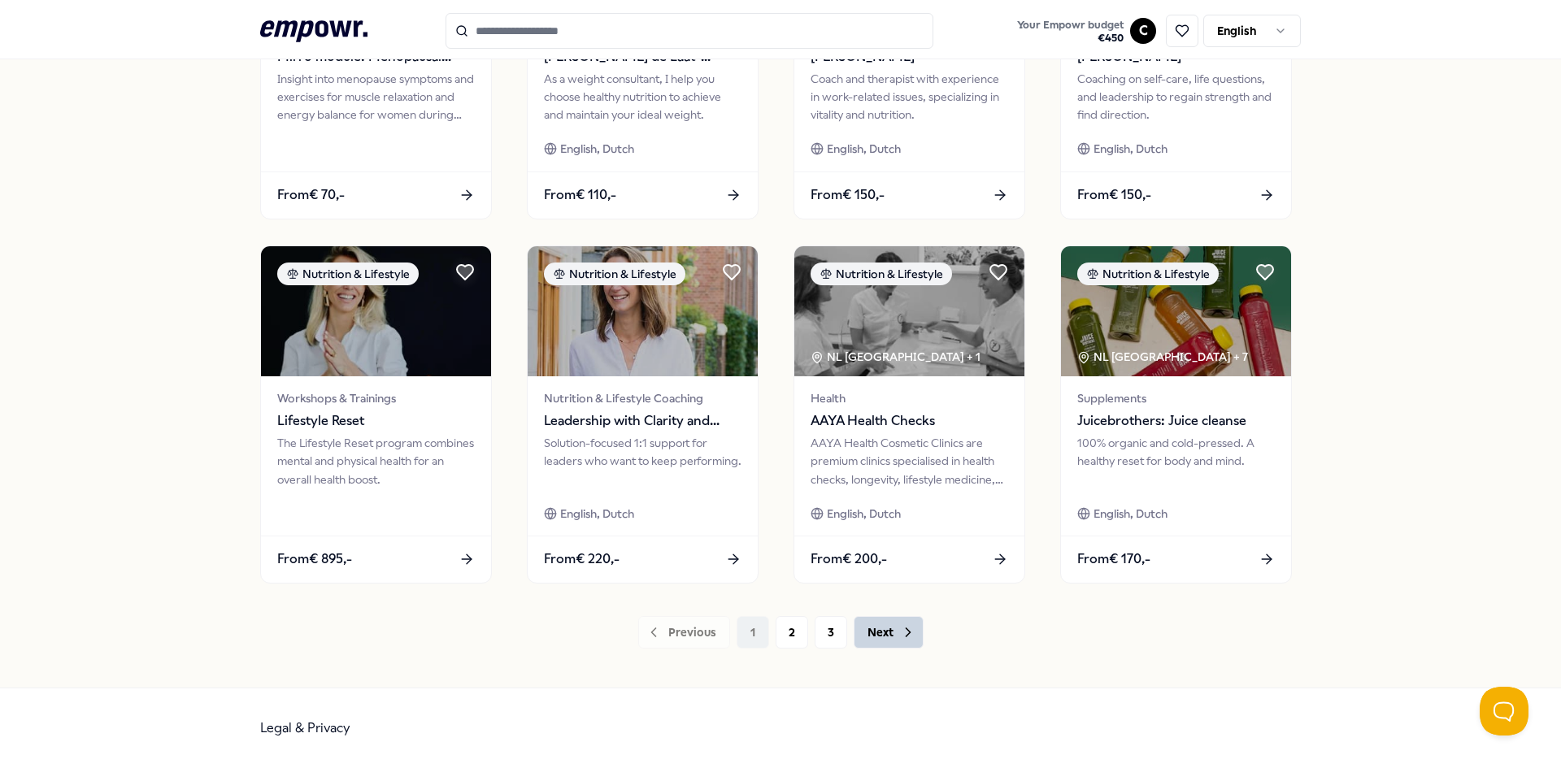
click at [888, 639] on button "Next" at bounding box center [889, 632] width 70 height 33
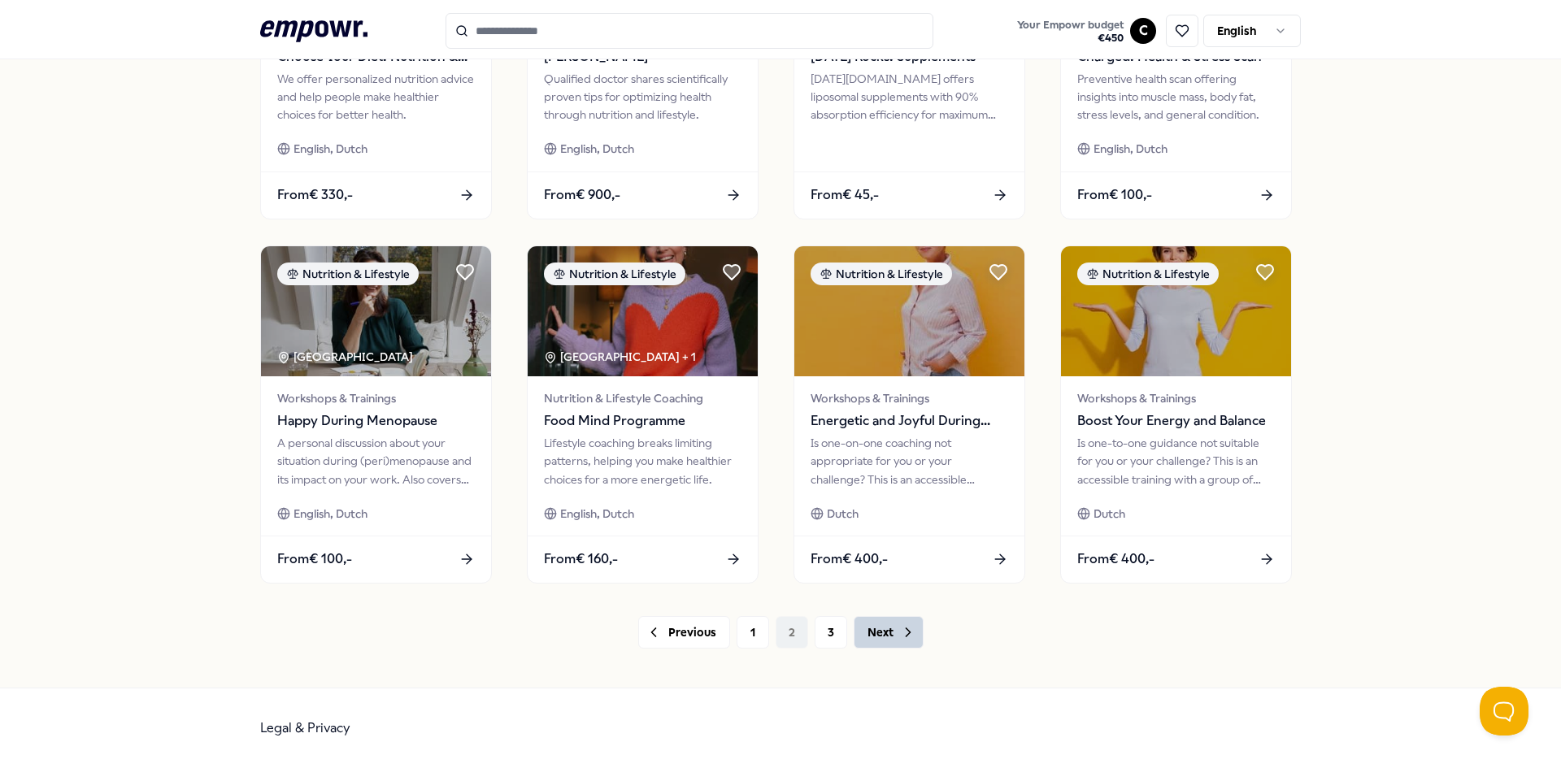
click at [868, 638] on button "Next" at bounding box center [889, 632] width 70 height 33
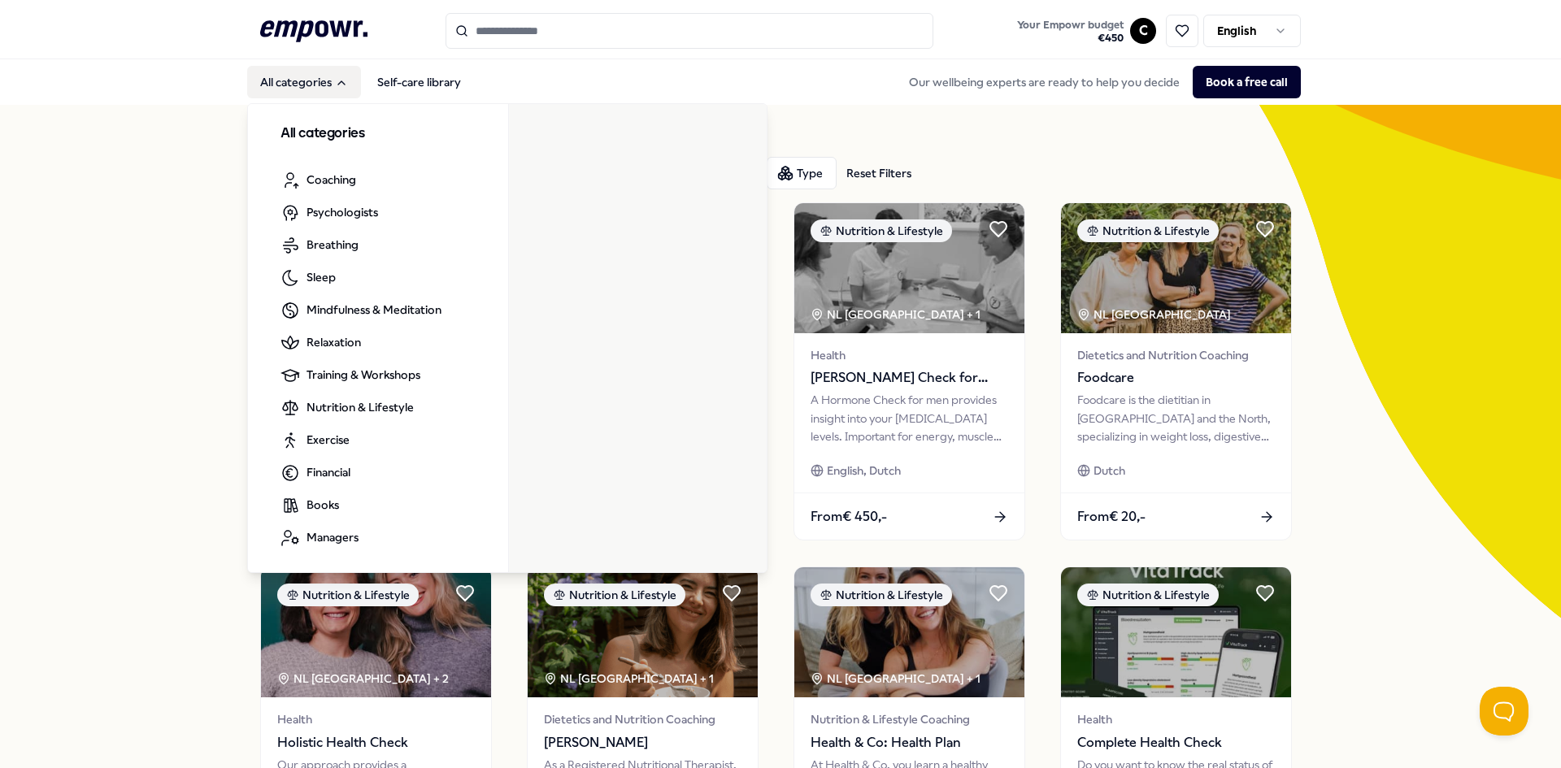
click at [285, 80] on button "All categories" at bounding box center [304, 82] width 114 height 33
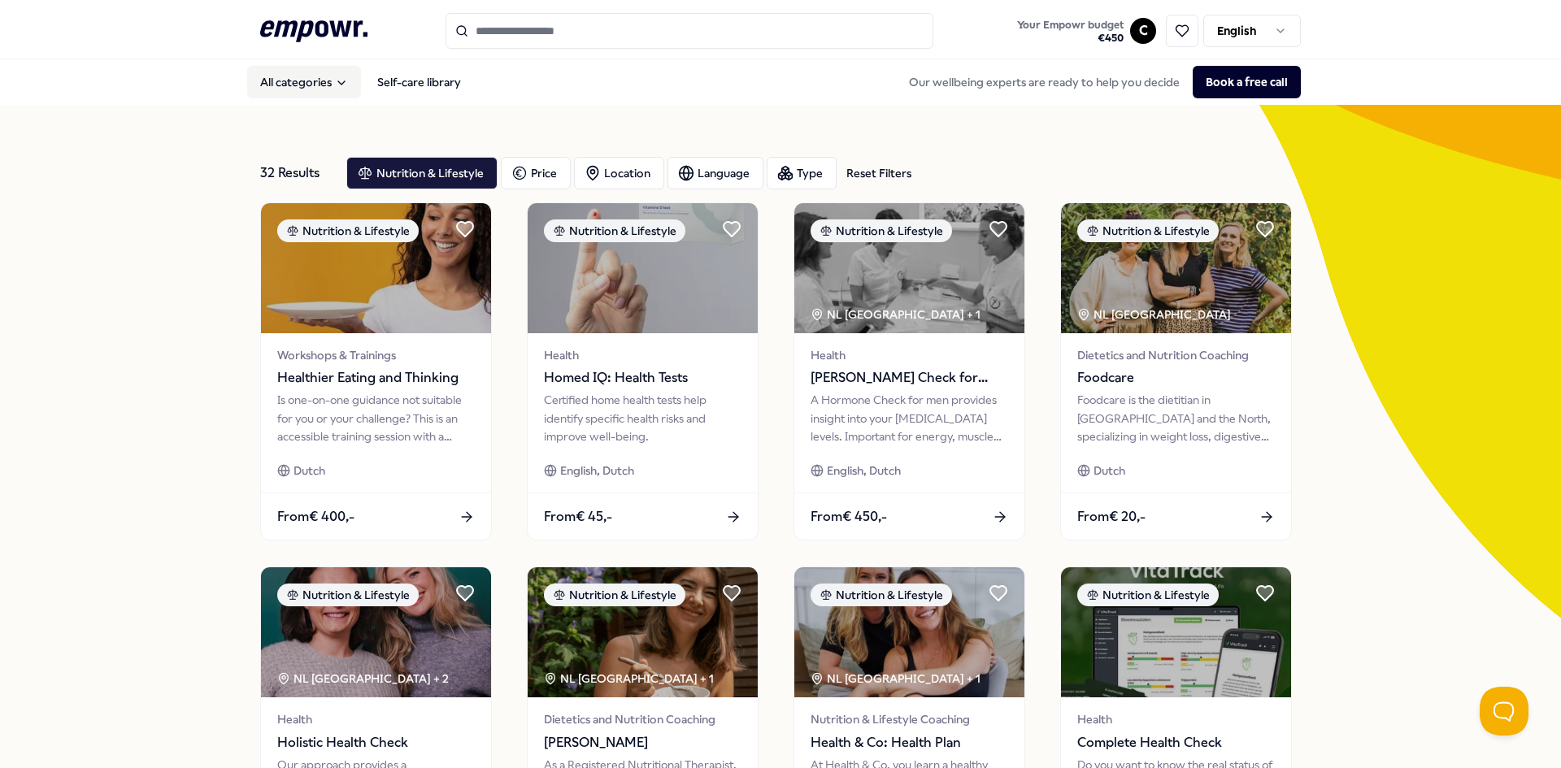
click at [285, 80] on button "All categories" at bounding box center [304, 82] width 114 height 33
click at [1142, 26] on html ".empowr-logo_svg__cls-1{fill:#03032f} Your Empowr budget € 450 C English All ca…" at bounding box center [780, 384] width 1561 height 768
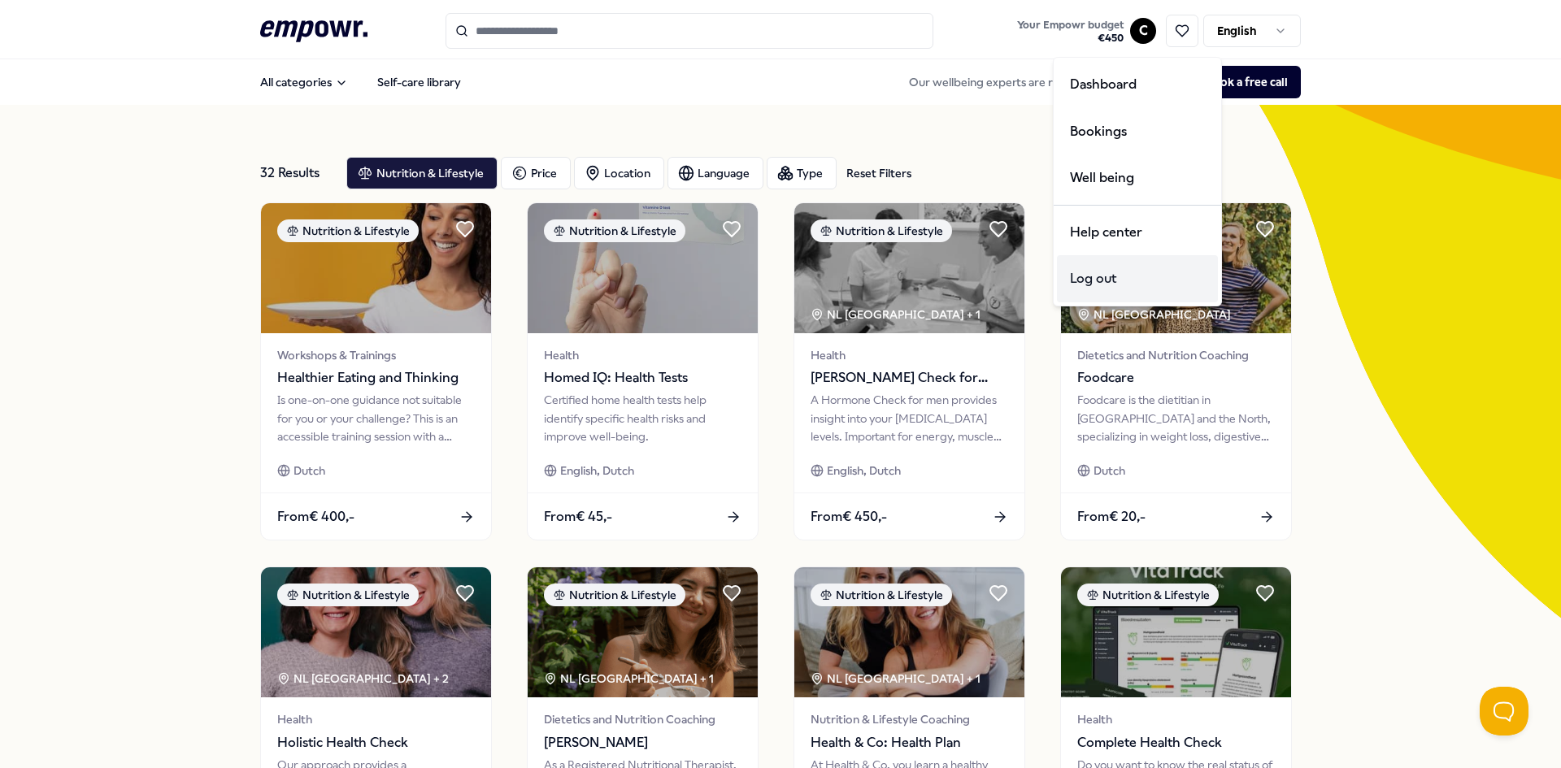
click at [1096, 271] on div "Log out" at bounding box center [1137, 278] width 161 height 47
